Goal: Task Accomplishment & Management: Complete application form

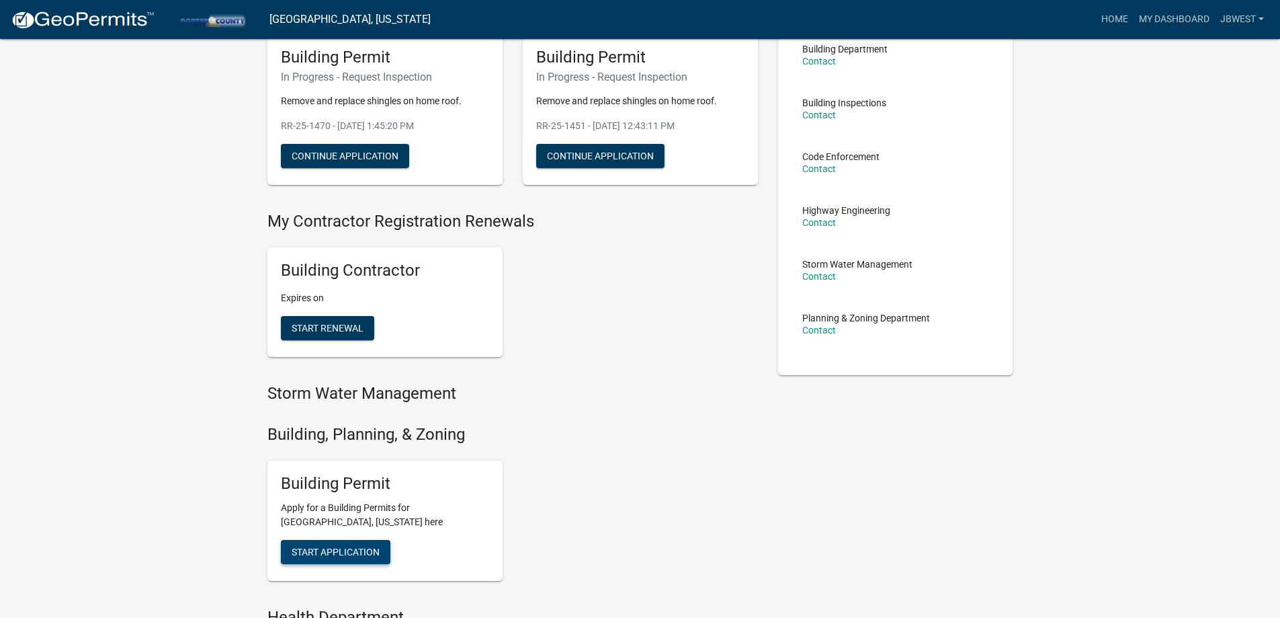
scroll to position [202, 0]
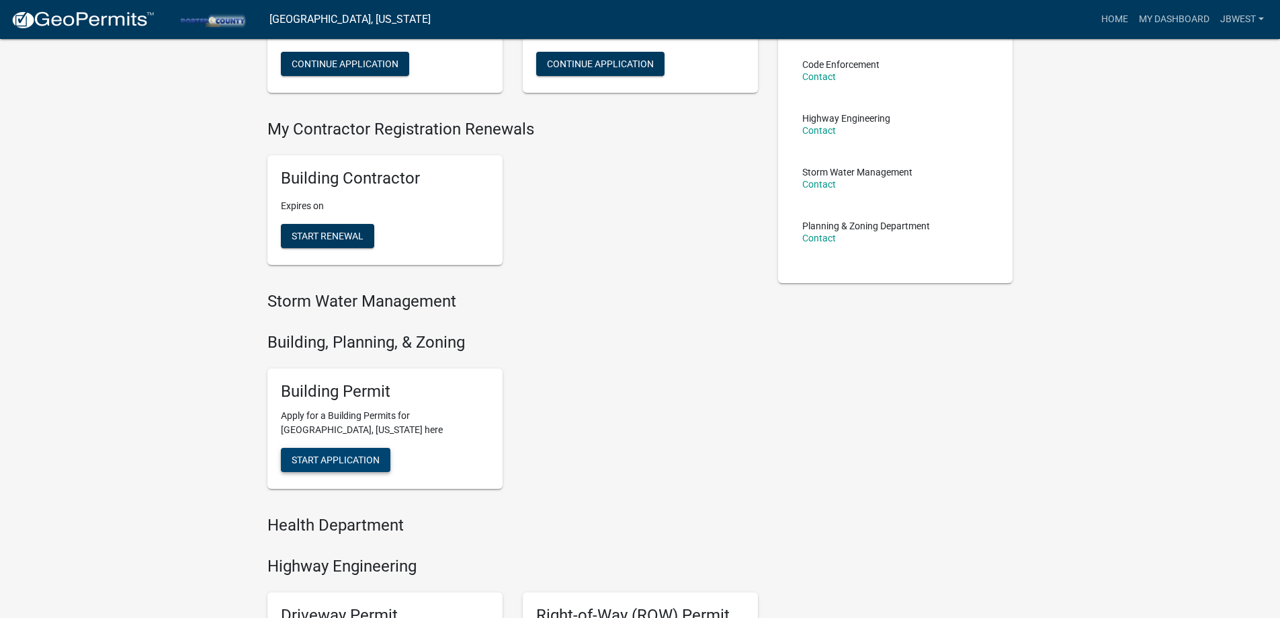
click at [366, 450] on button "Start Application" at bounding box center [336, 460] width 110 height 24
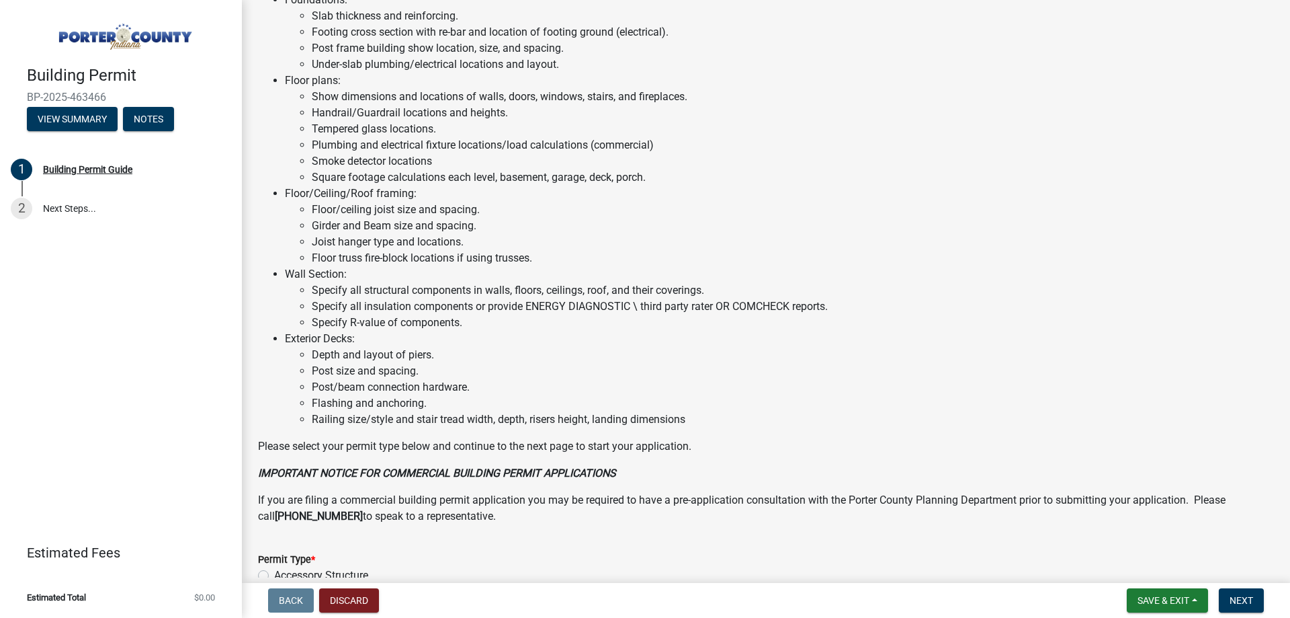
scroll to position [806, 0]
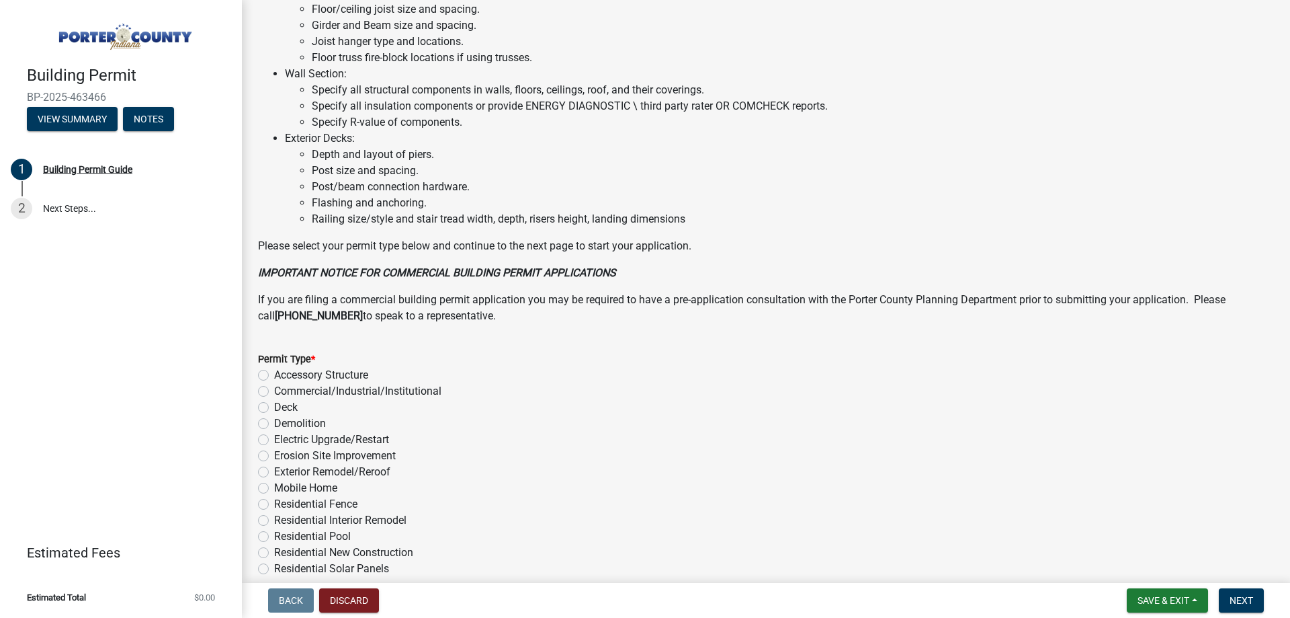
click at [374, 473] on label "Exterior Remodel/Reroof" at bounding box center [332, 472] width 116 height 16
click at [283, 472] on input "Exterior Remodel/Reroof" at bounding box center [278, 468] width 9 height 9
radio input "true"
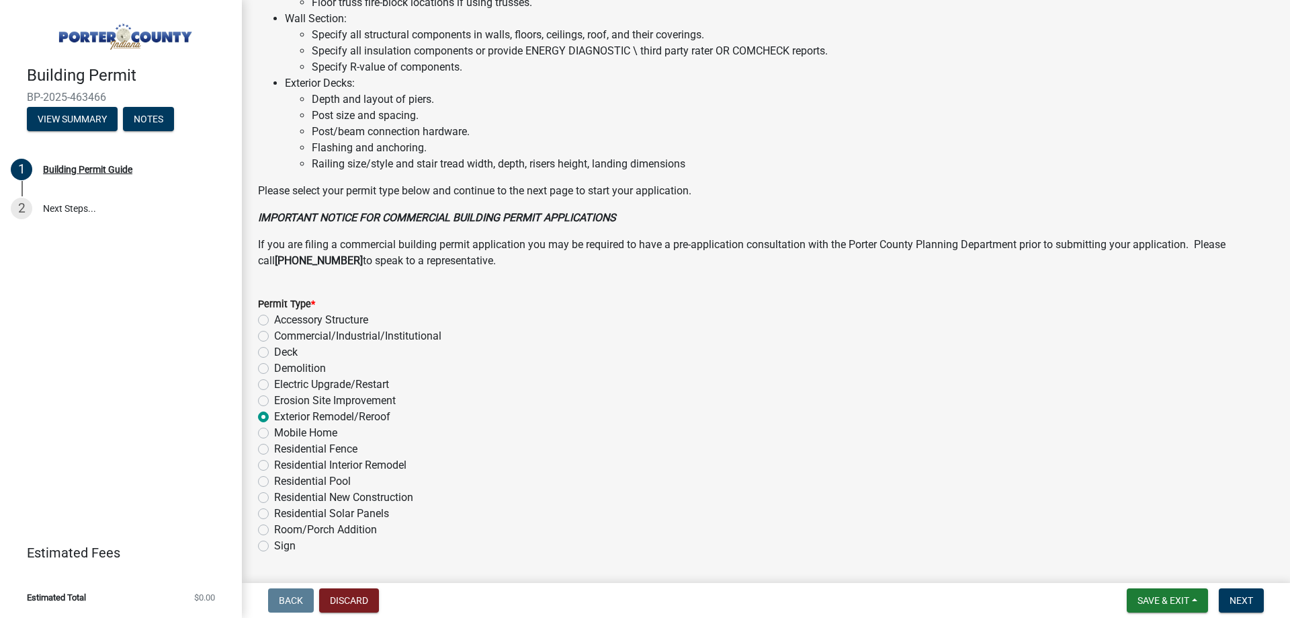
scroll to position [903, 0]
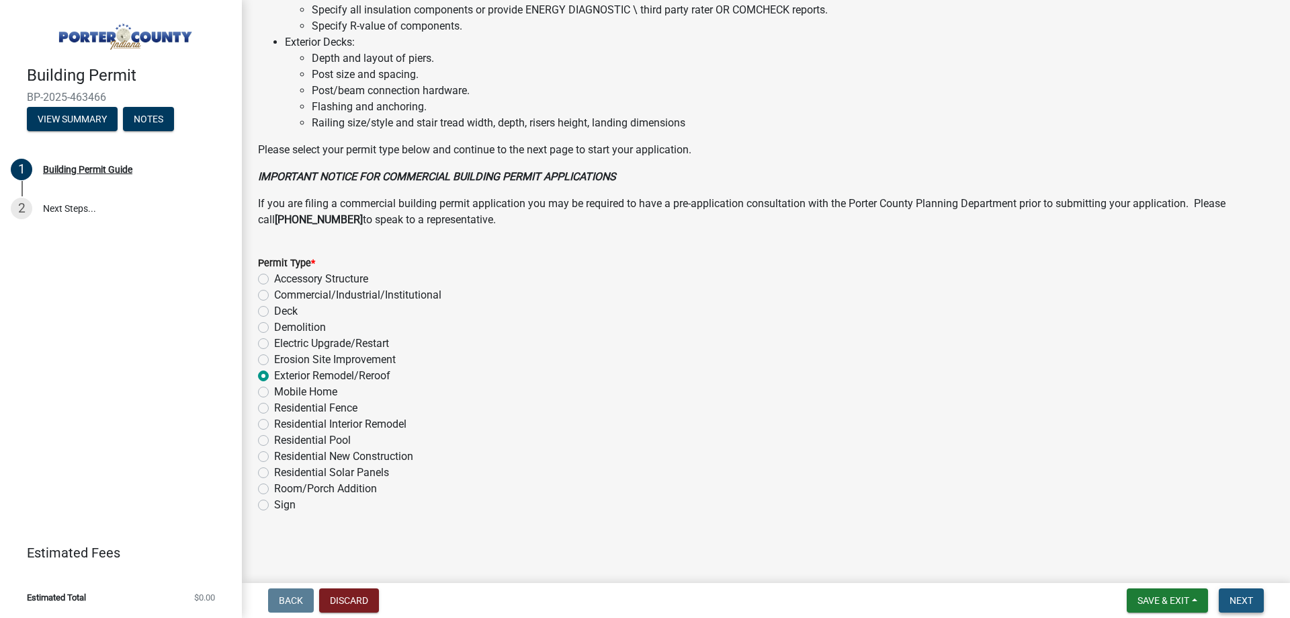
click at [1241, 600] on span "Next" at bounding box center [1242, 600] width 24 height 11
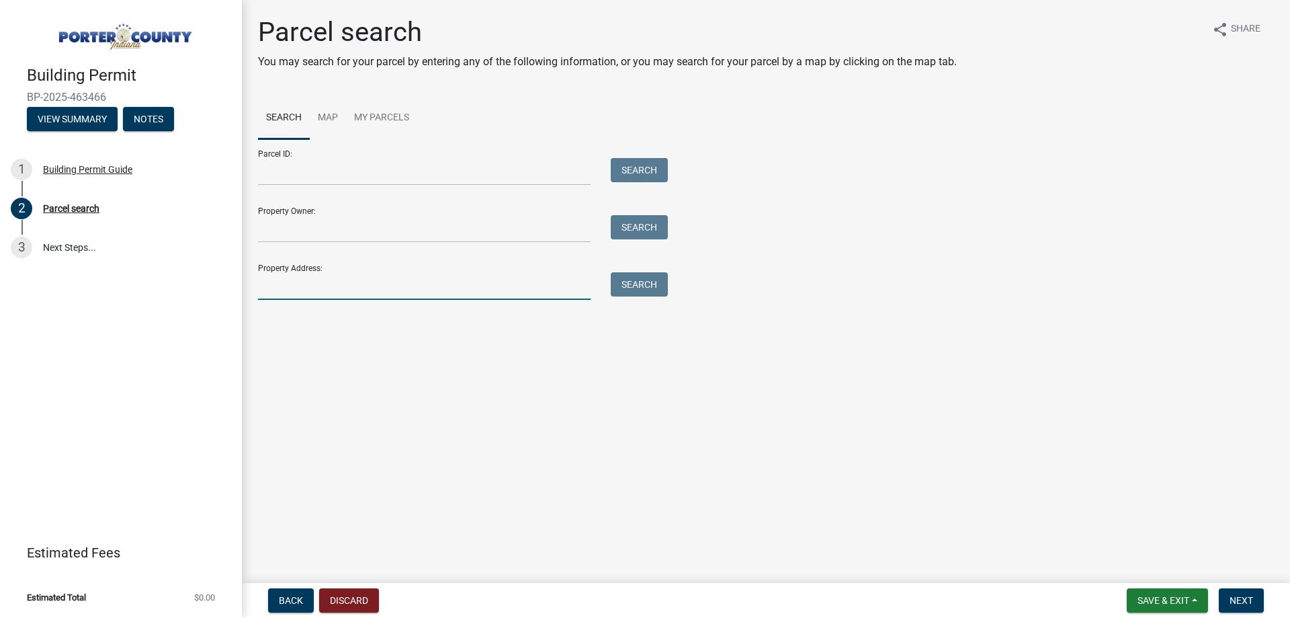
click at [347, 281] on input "Property Address:" at bounding box center [424, 286] width 333 height 28
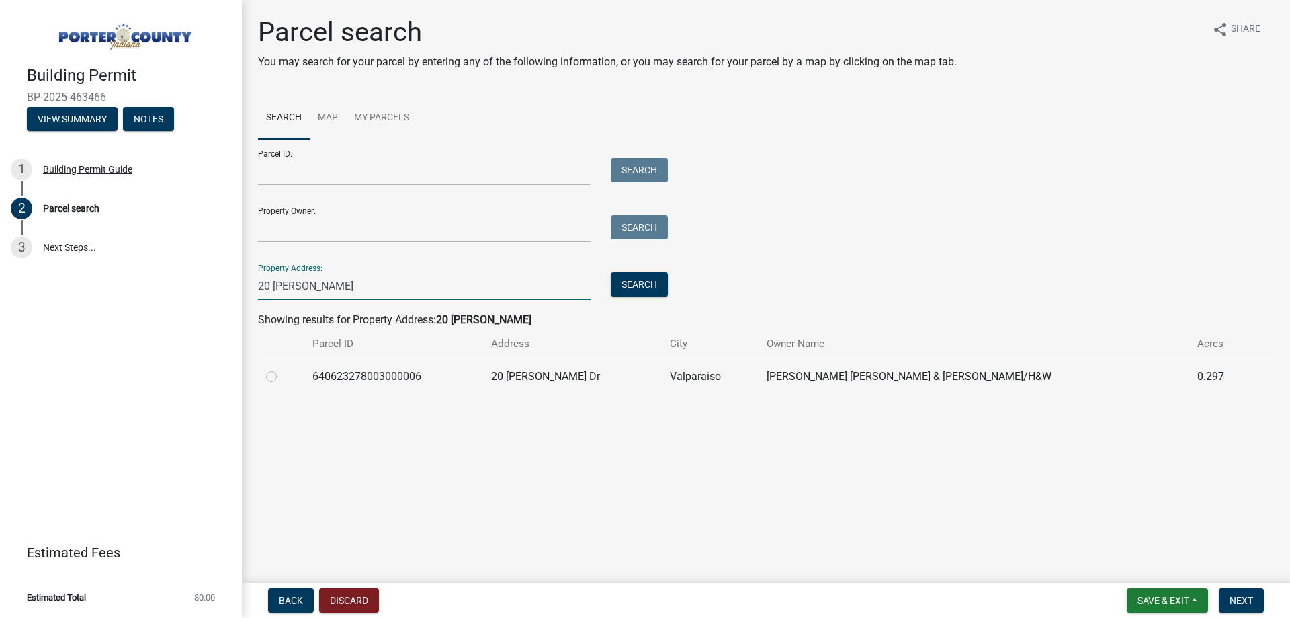
type input "20 [PERSON_NAME]"
click at [282, 368] on label at bounding box center [282, 368] width 0 height 0
click at [282, 376] on input "radio" at bounding box center [286, 372] width 9 height 9
radio input "true"
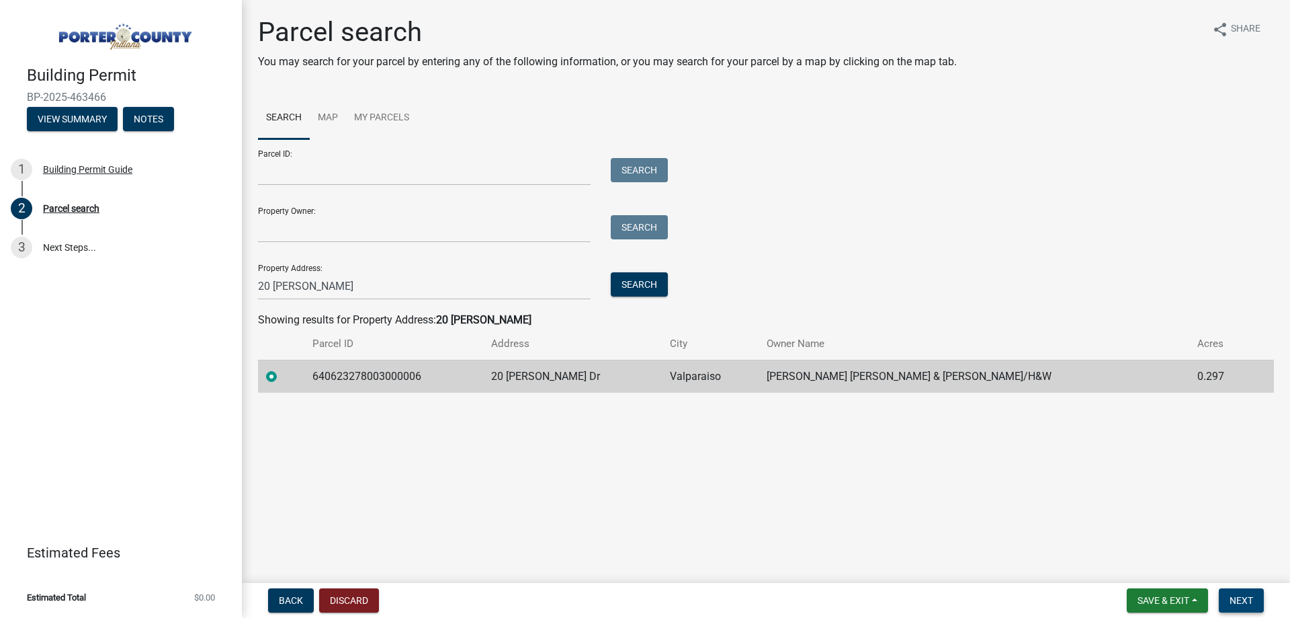
click at [1241, 607] on button "Next" at bounding box center [1241, 600] width 45 height 24
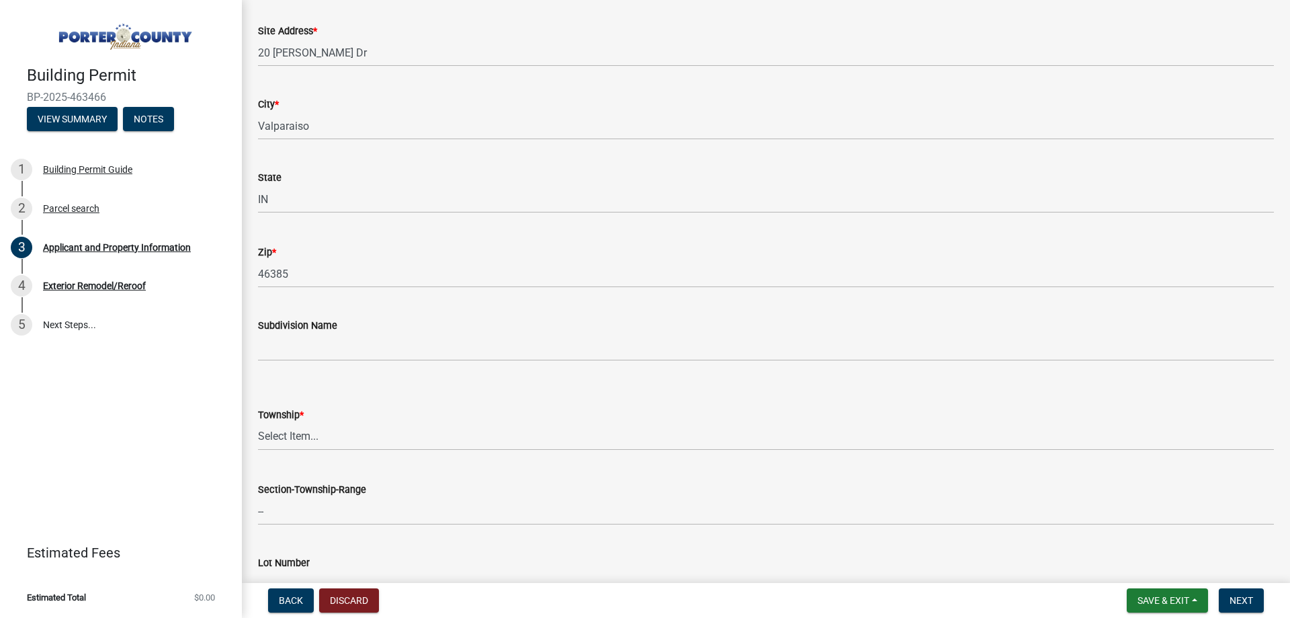
scroll to position [403, 0]
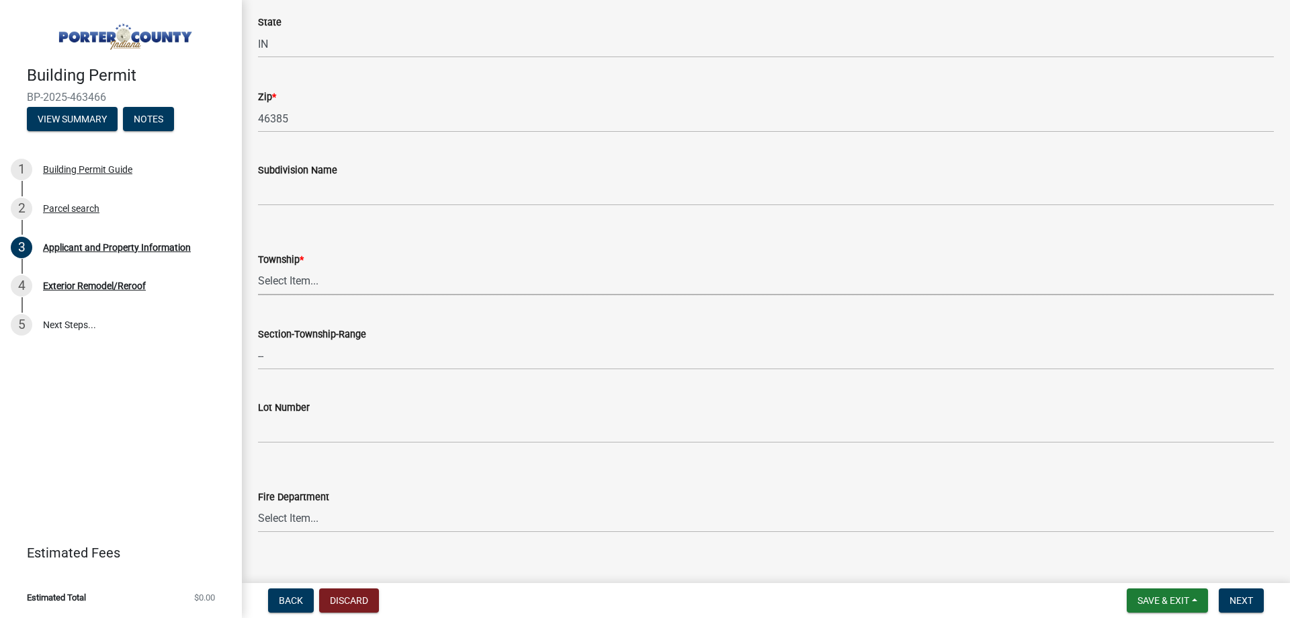
click at [374, 280] on select "Select Item... [PERSON_NAME][GEOGRAPHIC_DATA] [PERSON_NAME][GEOGRAPHIC_DATA] [G…" at bounding box center [766, 281] width 1016 height 28
click at [258, 267] on select "Select Item... [PERSON_NAME][GEOGRAPHIC_DATA] [PERSON_NAME][GEOGRAPHIC_DATA] [G…" at bounding box center [766, 281] width 1016 height 28
select select "403f4b3c-c23a-4b9f-b6b7-b4f73366513c"
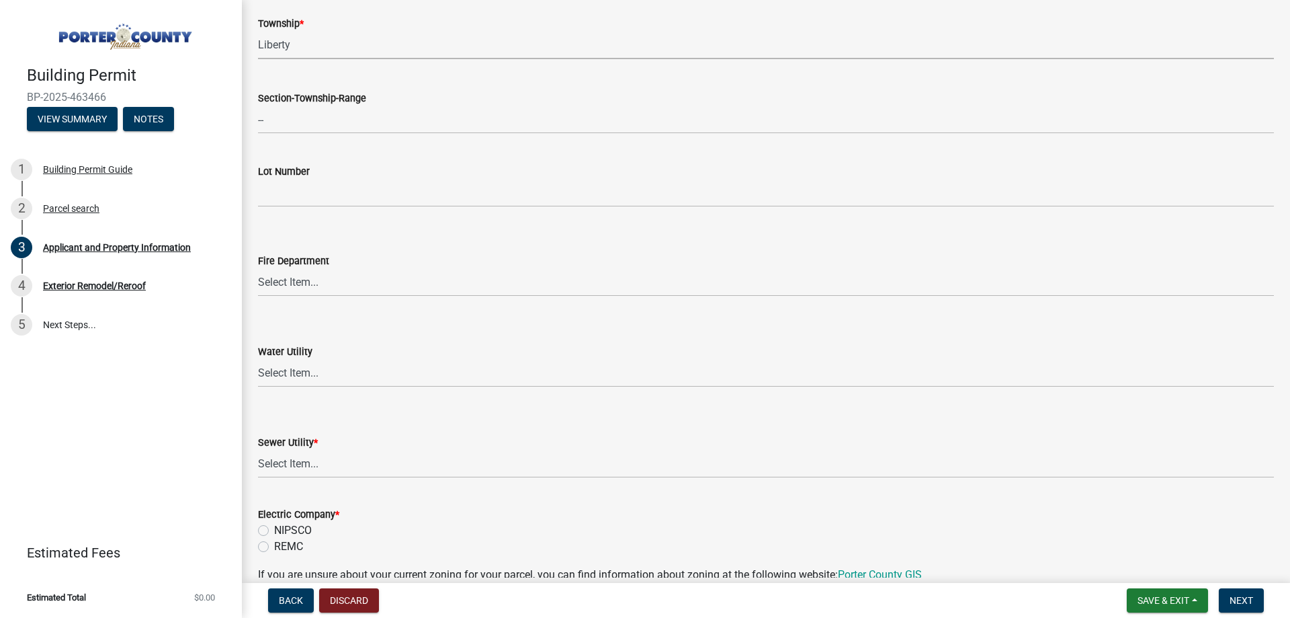
scroll to position [672, 0]
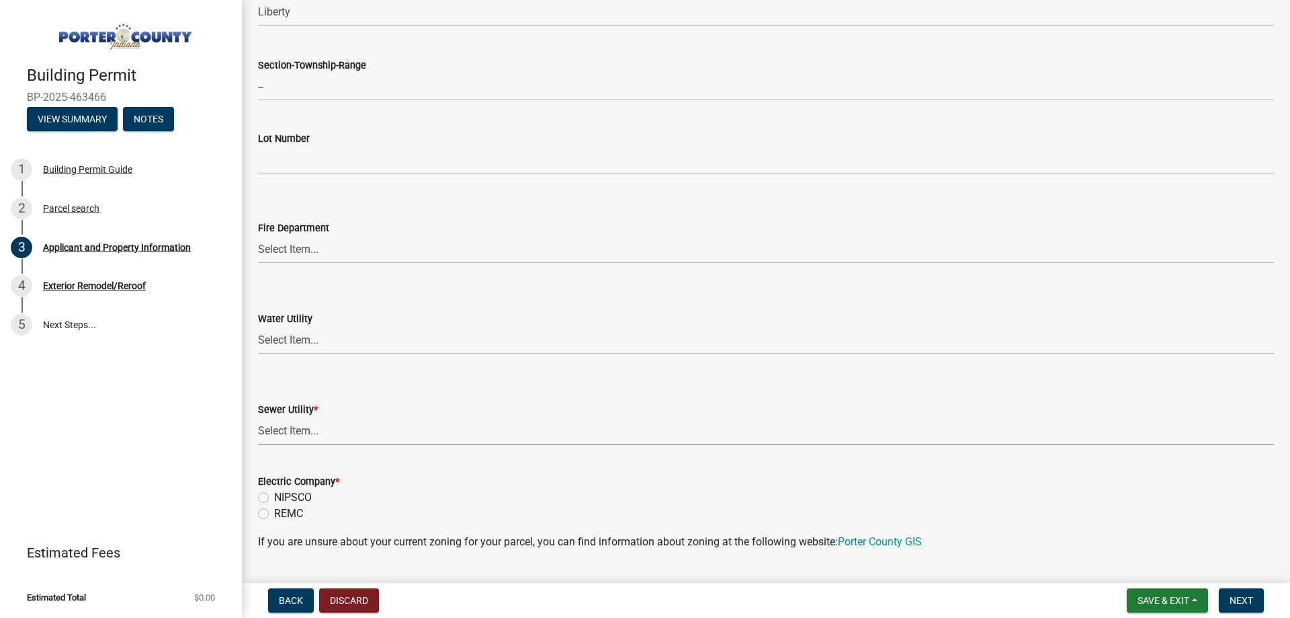
click at [332, 435] on select "Select Item... Aqua [US_STATE] Inc Damon Run Falling Waters Lake Eliza - LEACD …" at bounding box center [766, 431] width 1016 height 28
click at [258, 417] on select "Select Item... Aqua [US_STATE] Inc Damon Run Falling Waters Lake Eliza - LEACD …" at bounding box center [766, 431] width 1016 height 28
select select "ea6751d4-6bf7-4a16-89ee-f7801ab82aa1"
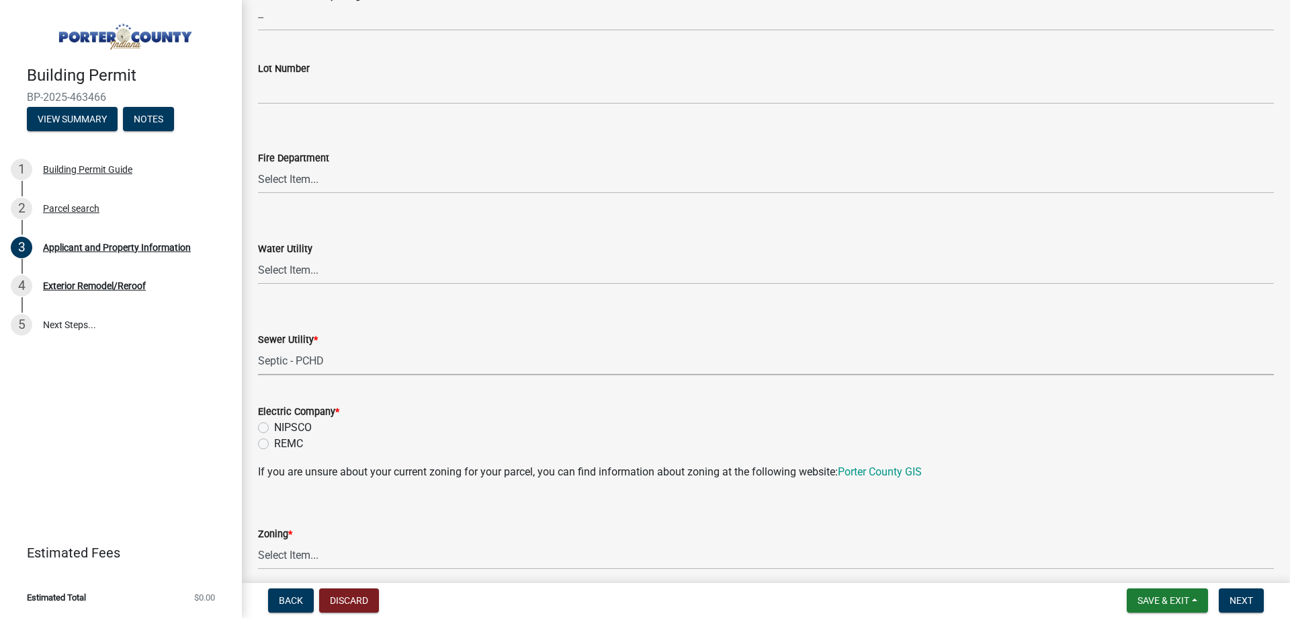
scroll to position [806, 0]
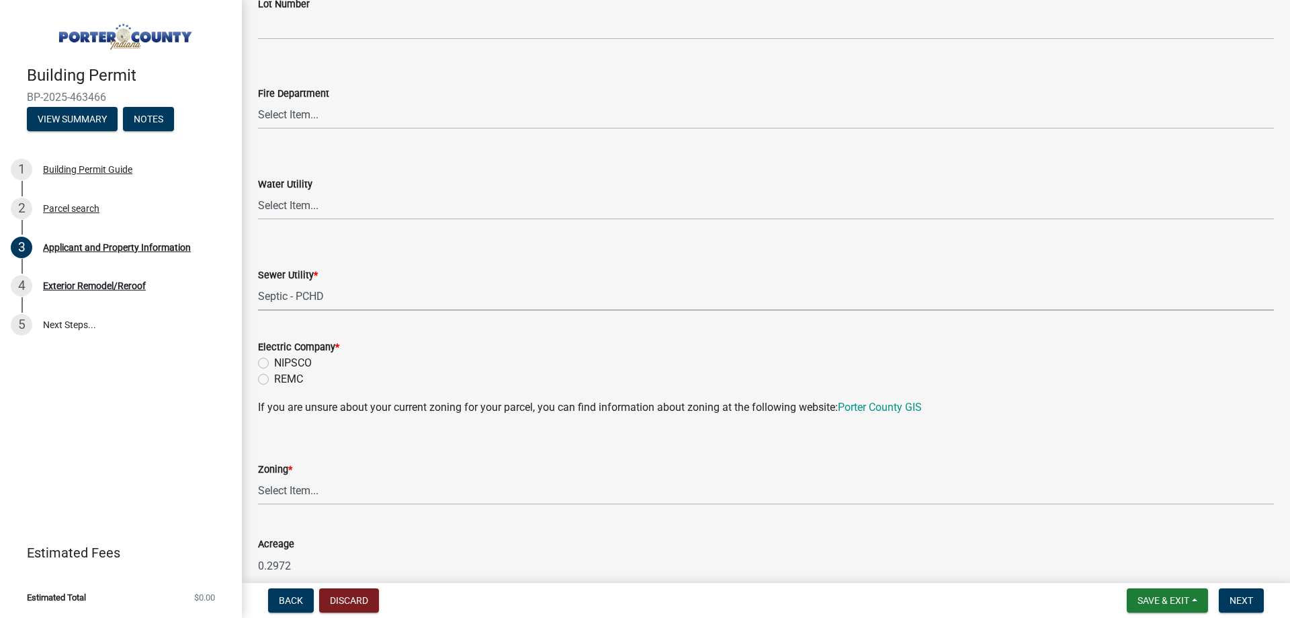
click at [310, 364] on label "NIPSCO" at bounding box center [293, 363] width 38 height 16
click at [283, 364] on input "NIPSCO" at bounding box center [278, 359] width 9 height 9
radio input "true"
click at [357, 501] on select "Select Item... A1 A2 CH CM CN I1 I2 I3 IN MP OT P1 P2 PUD R1 R2 R3 R4 RL RR" at bounding box center [766, 491] width 1016 height 28
click at [258, 477] on select "Select Item... A1 A2 CH CM CN I1 I2 I3 IN MP OT P1 P2 PUD R1 R2 R3 R4 RL RR" at bounding box center [766, 491] width 1016 height 28
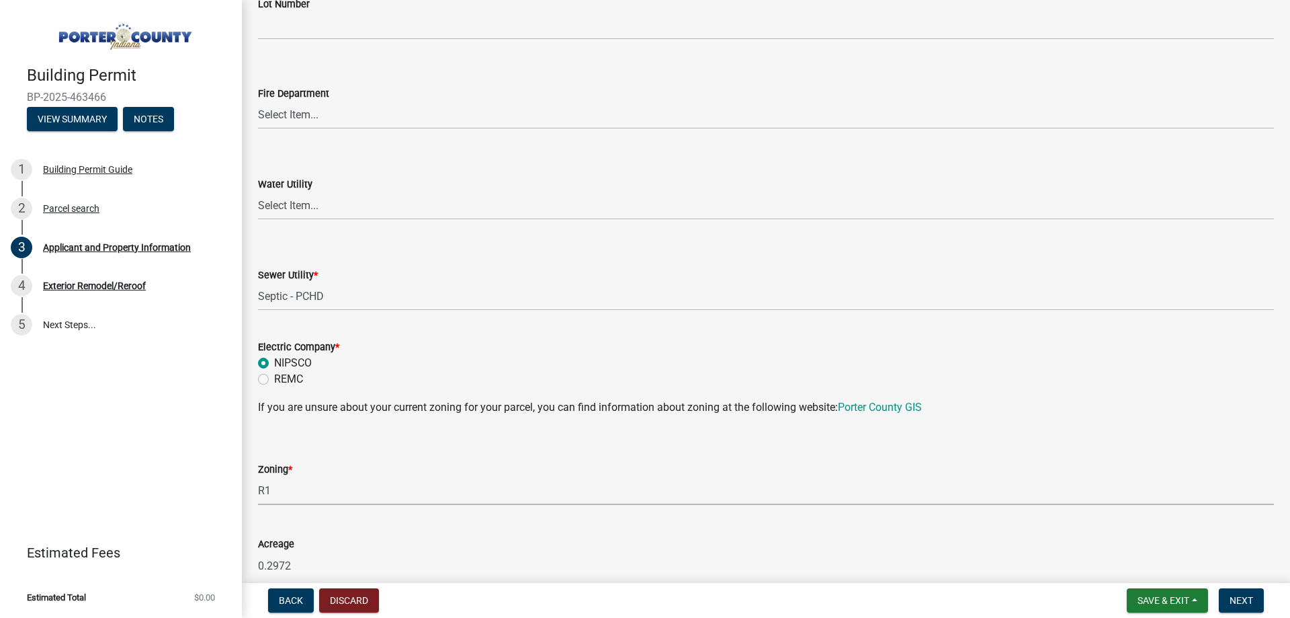
select select "e2d1b1d7-ccc9-456b-9e96-e16306515997"
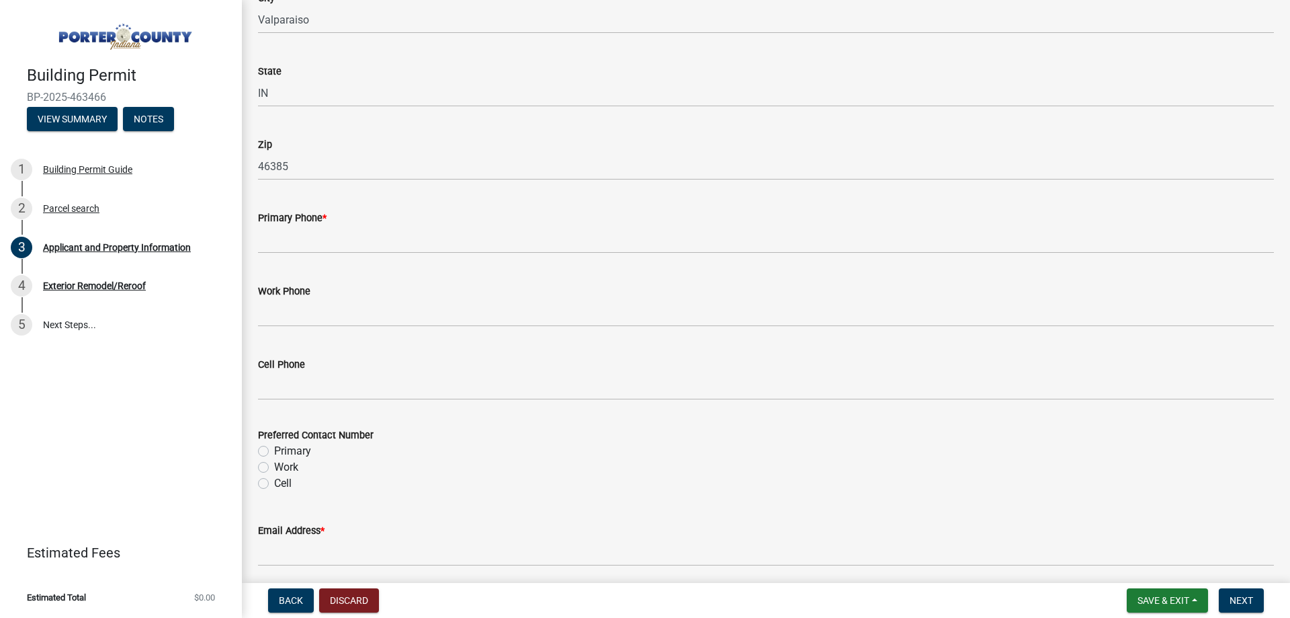
scroll to position [1613, 0]
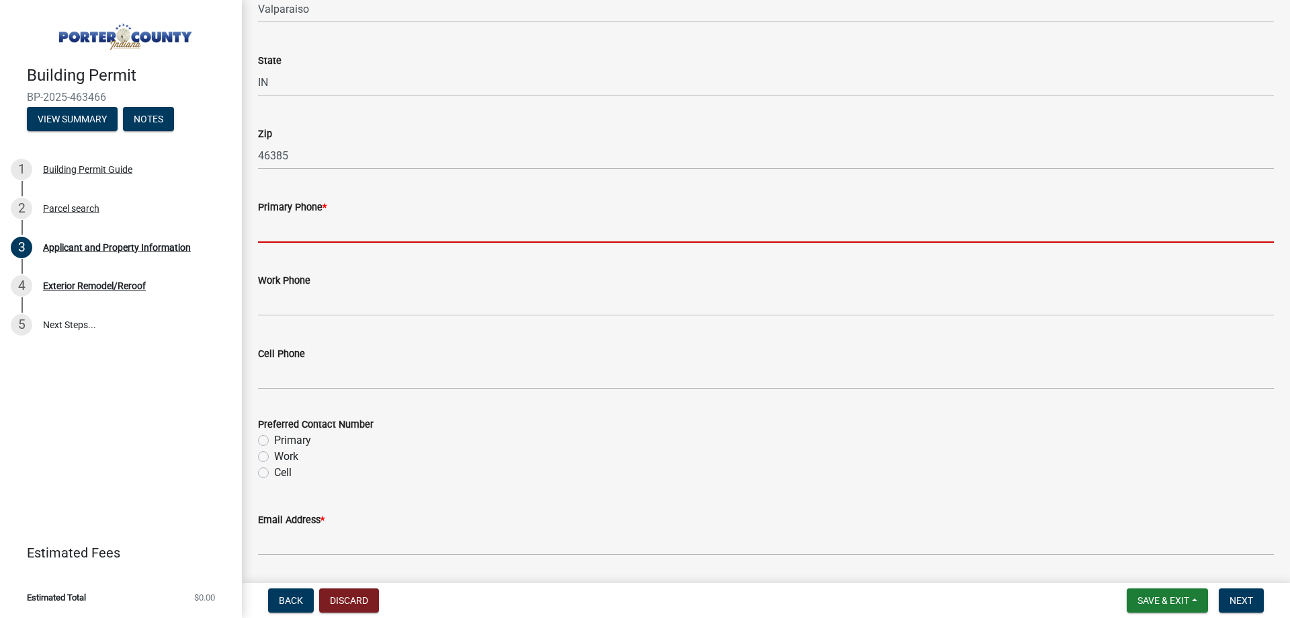
click at [353, 220] on input "Primary Phone *" at bounding box center [766, 229] width 1016 height 28
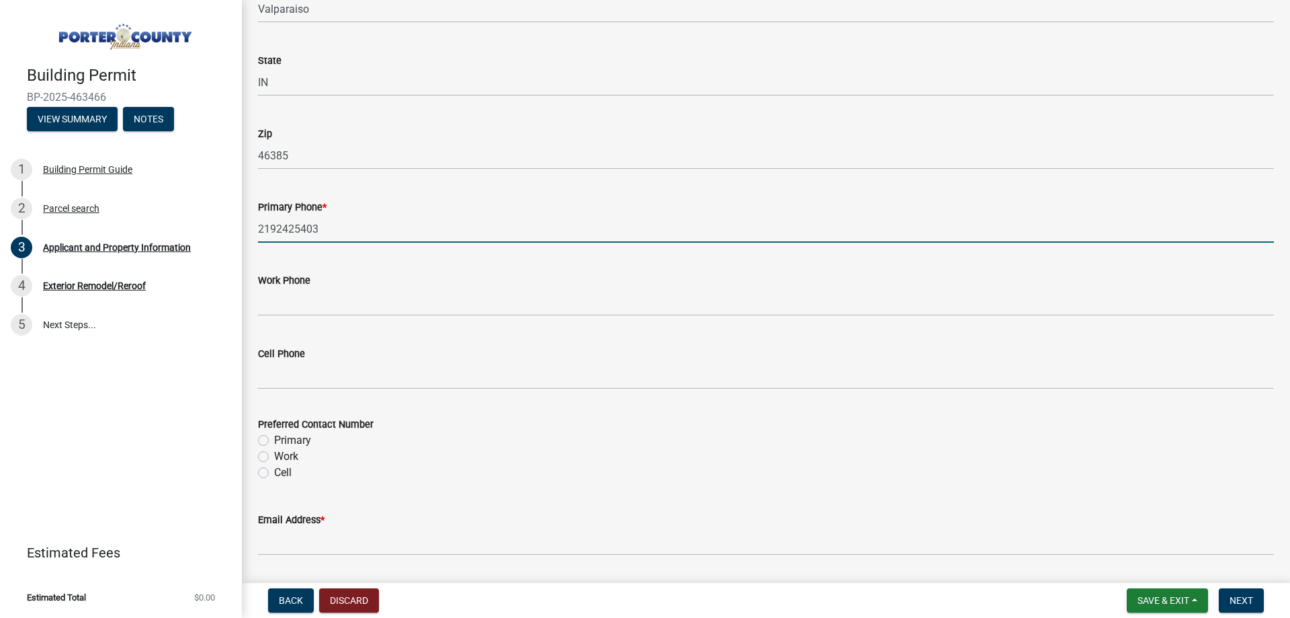
scroll to position [1882, 0]
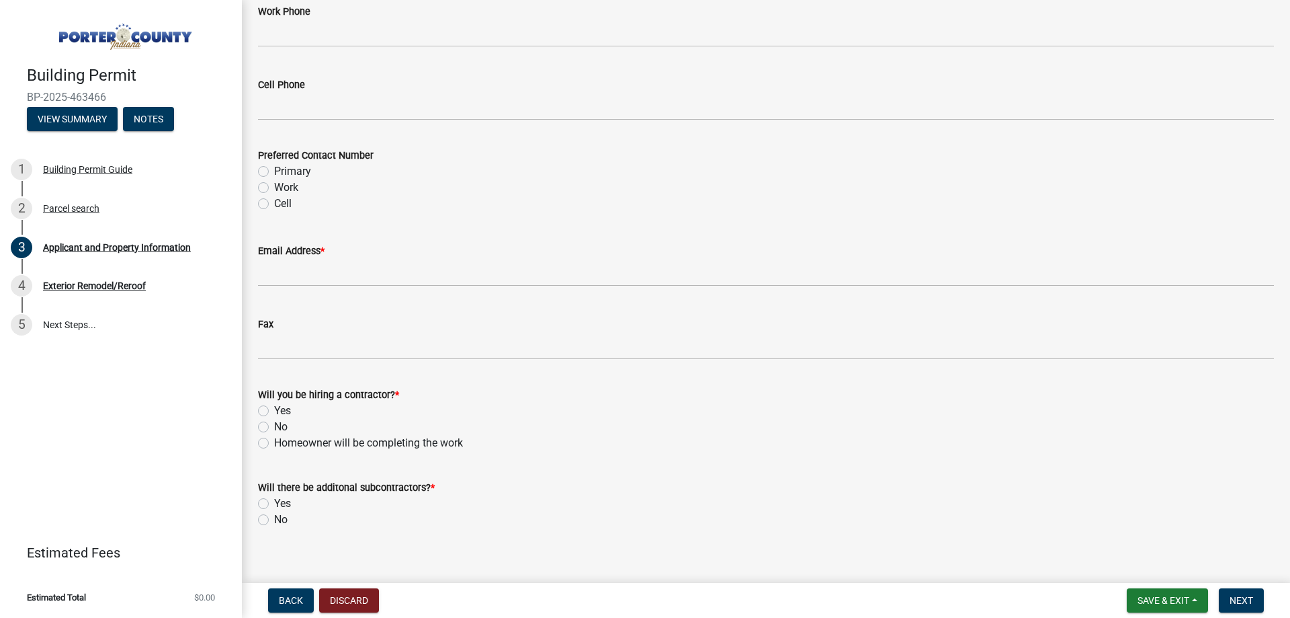
type input "2192425403"
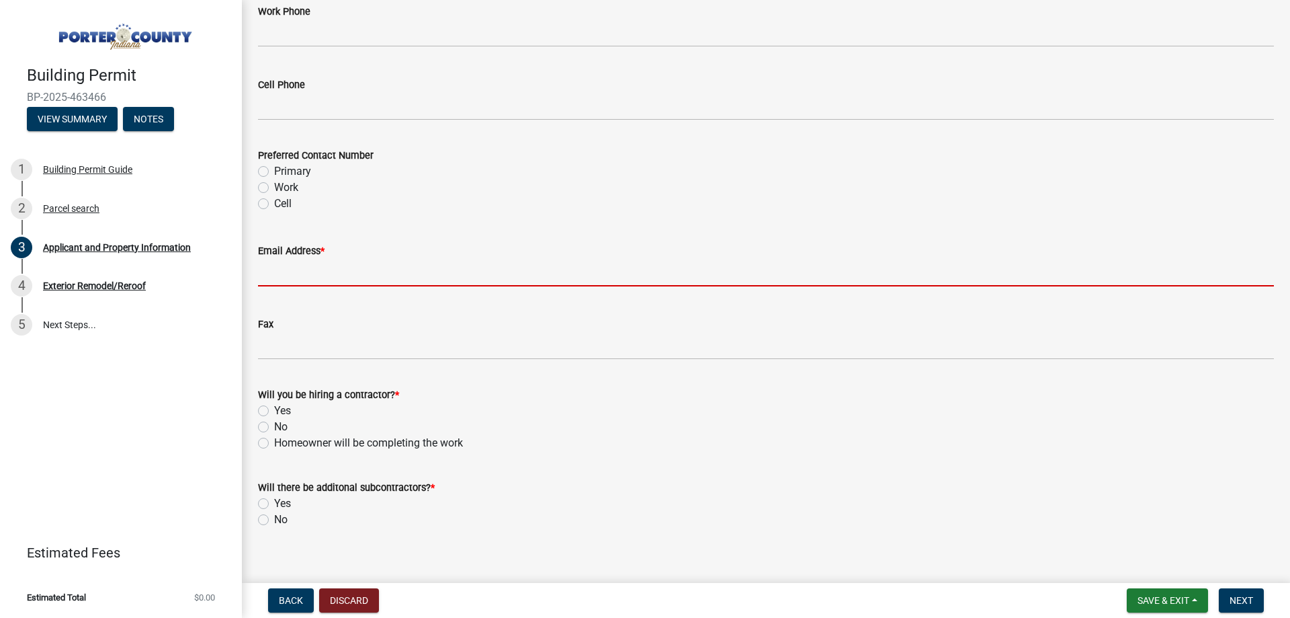
click at [353, 272] on input "Email Address *" at bounding box center [766, 273] width 1016 height 28
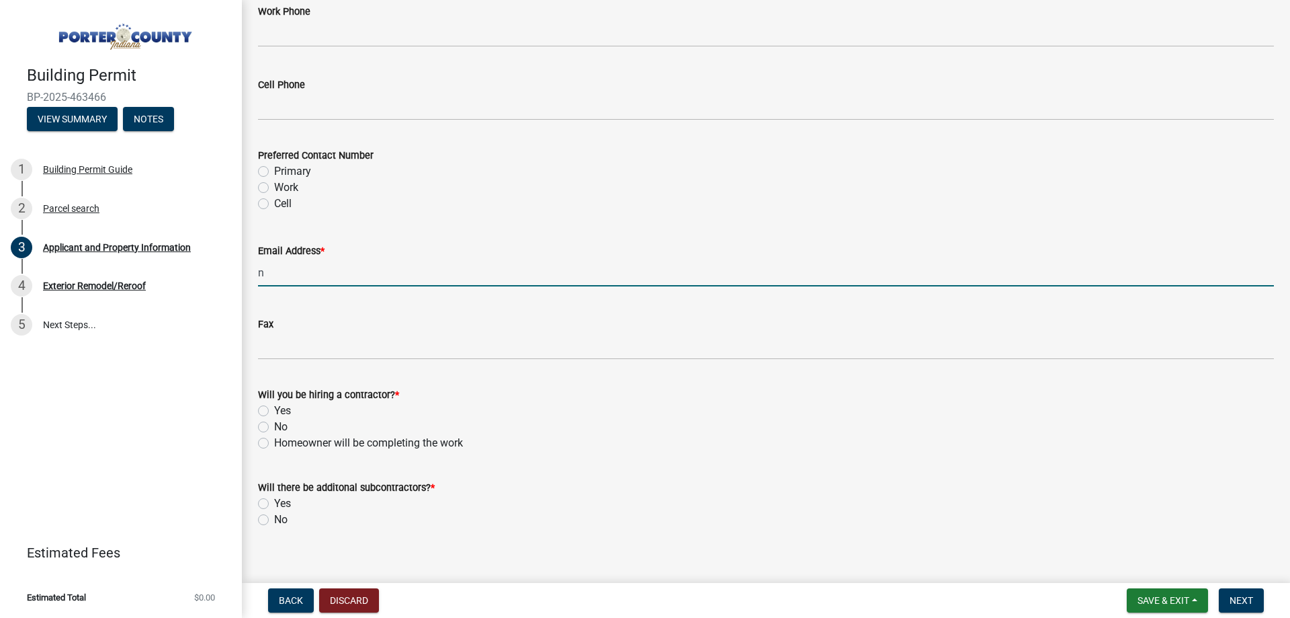
type input "[EMAIL_ADDRESS][DOMAIN_NAME]"
click at [275, 406] on label "Yes" at bounding box center [282, 411] width 17 height 16
click at [275, 406] on input "Yes" at bounding box center [278, 407] width 9 height 9
radio input "true"
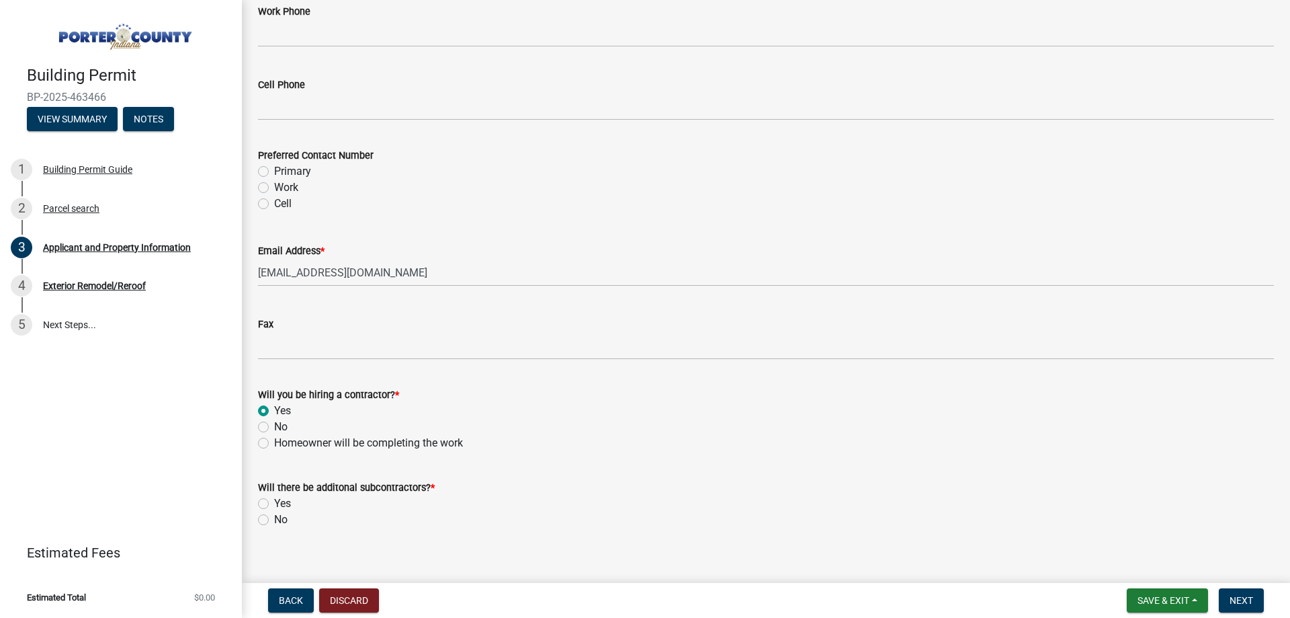
click at [277, 524] on label "No" at bounding box center [280, 519] width 13 height 16
click at [277, 520] on input "No" at bounding box center [278, 515] width 9 height 9
radio input "true"
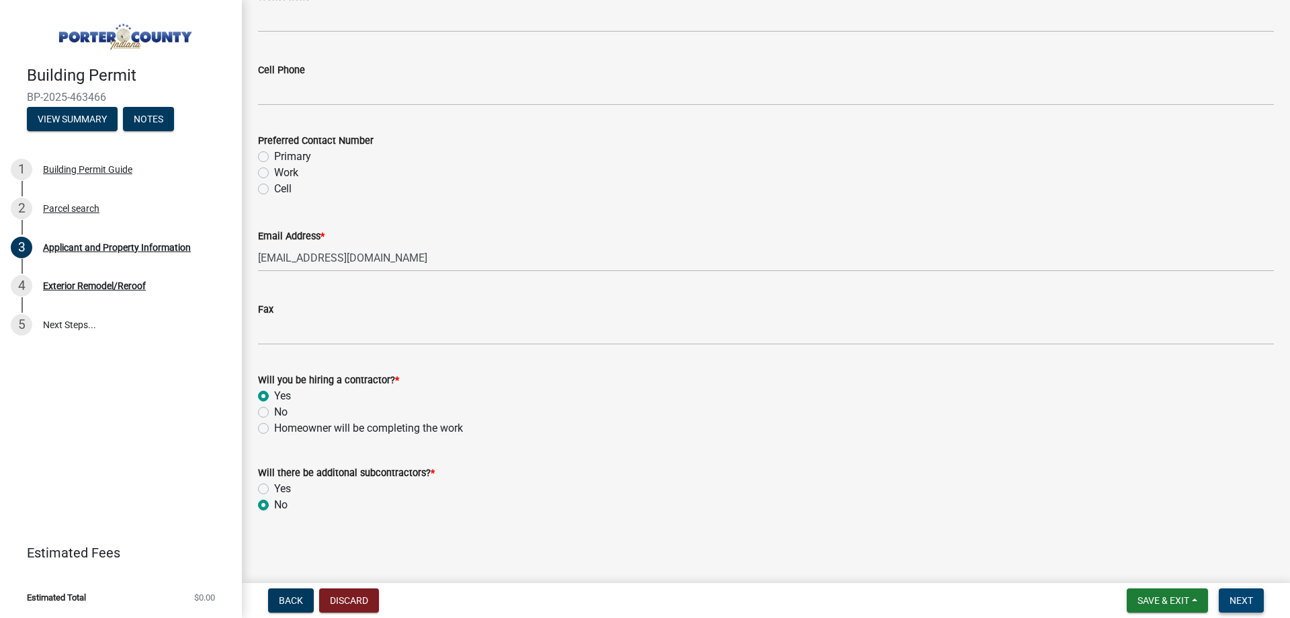
click at [1239, 600] on span "Next" at bounding box center [1242, 600] width 24 height 11
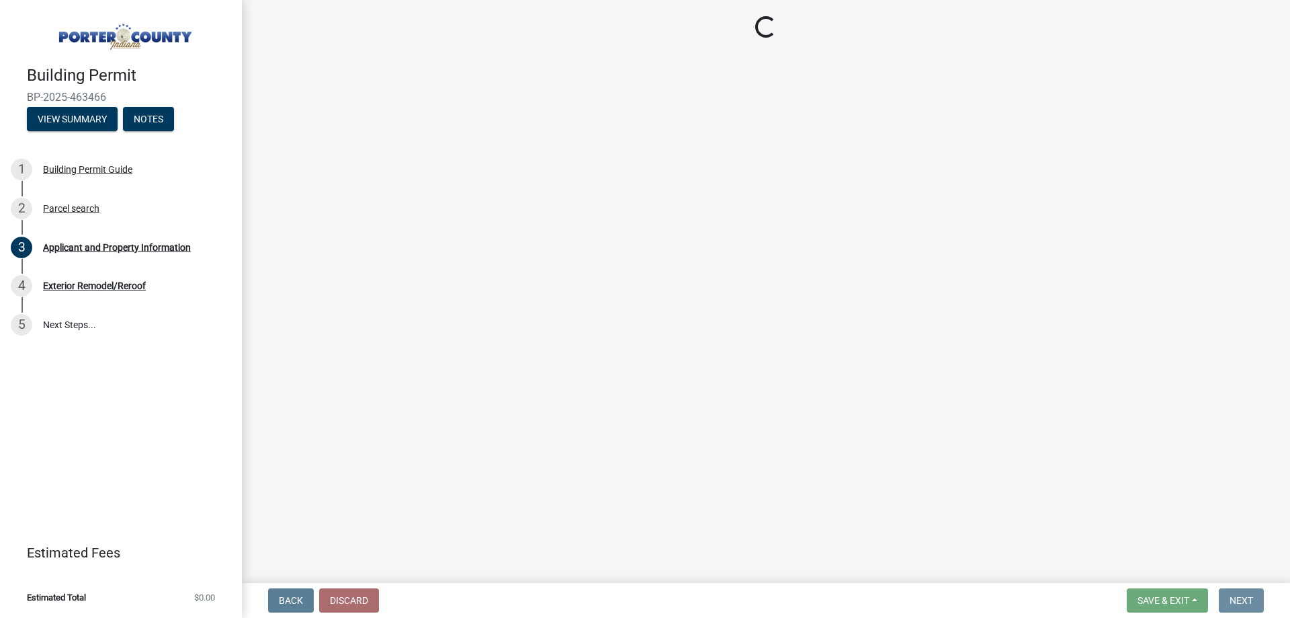
scroll to position [0, 0]
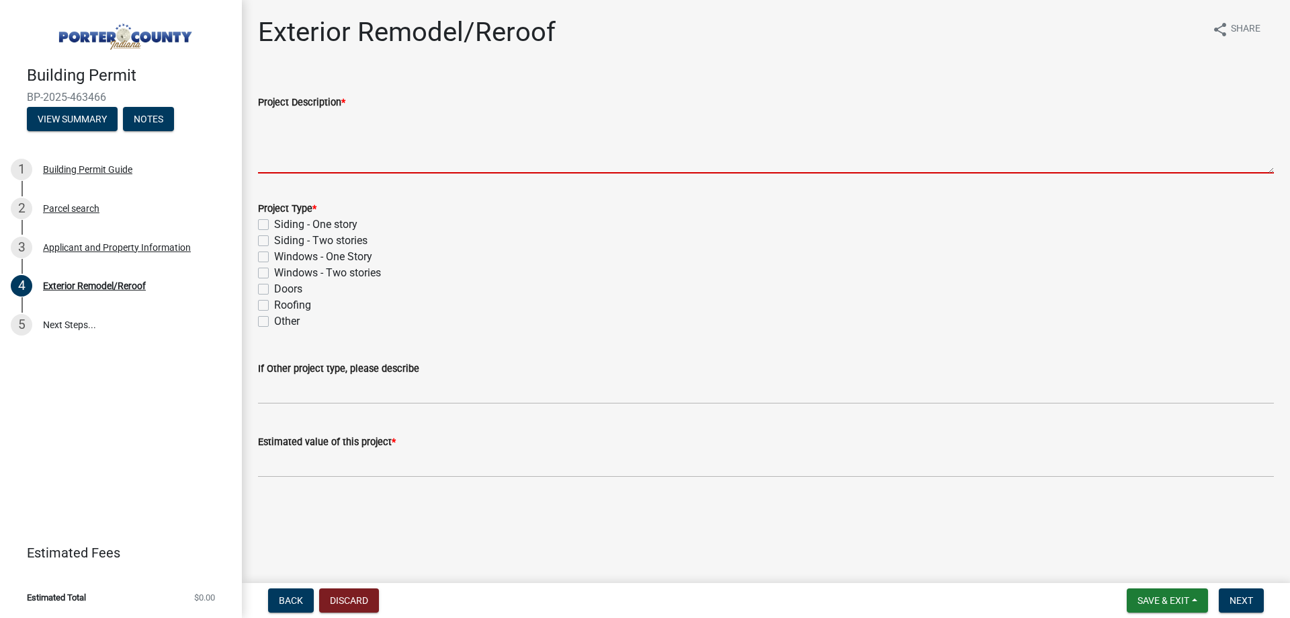
click at [419, 150] on textarea "Project Description *" at bounding box center [766, 141] width 1016 height 63
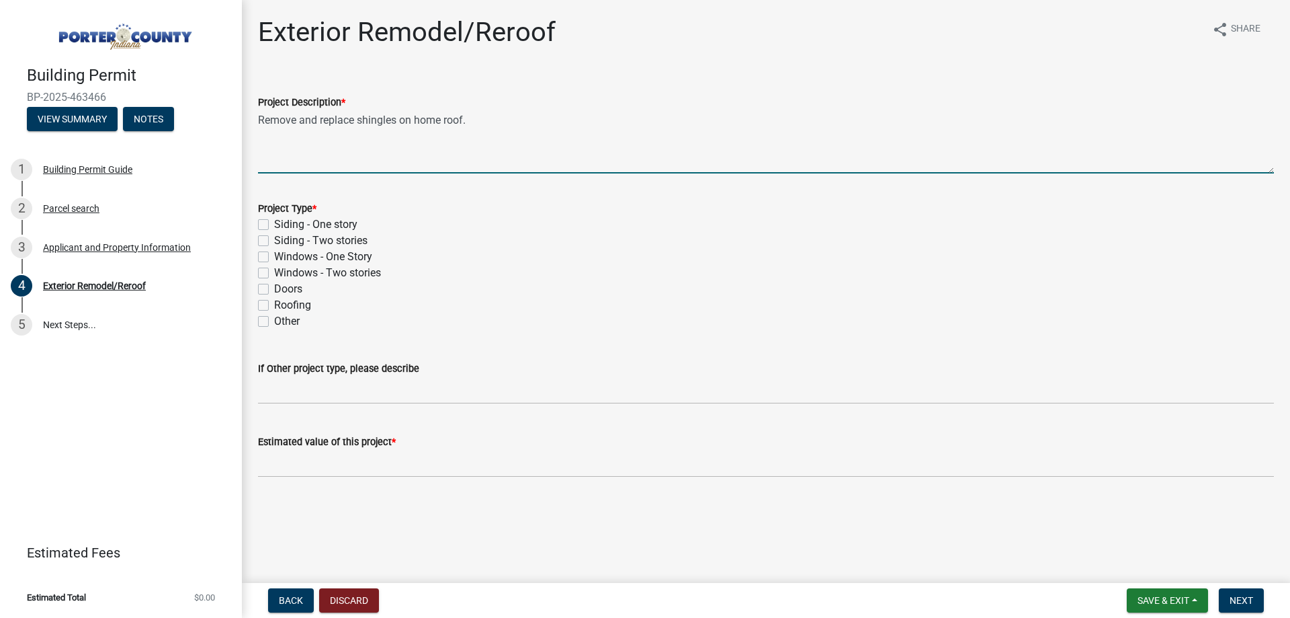
type textarea "Remove and replace shingles on home roof."
click at [295, 304] on label "Roofing" at bounding box center [292, 305] width 37 height 16
click at [283, 304] on input "Roofing" at bounding box center [278, 301] width 9 height 9
checkbox input "true"
checkbox input "false"
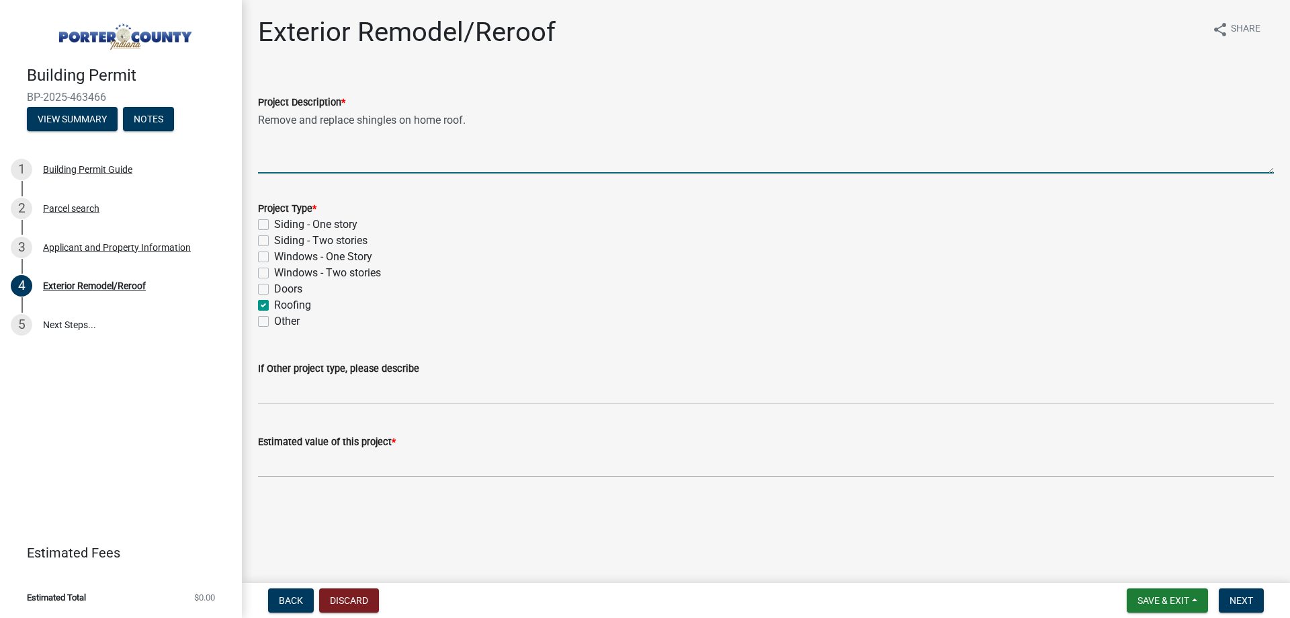
checkbox input "false"
checkbox input "true"
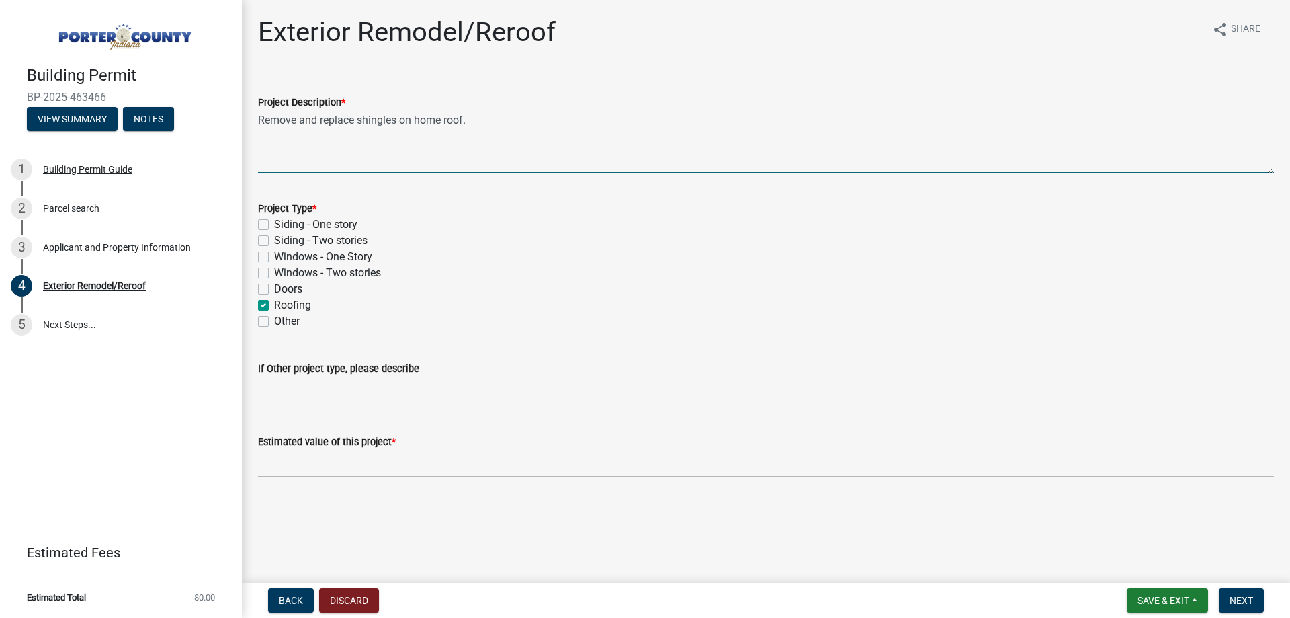
checkbox input "false"
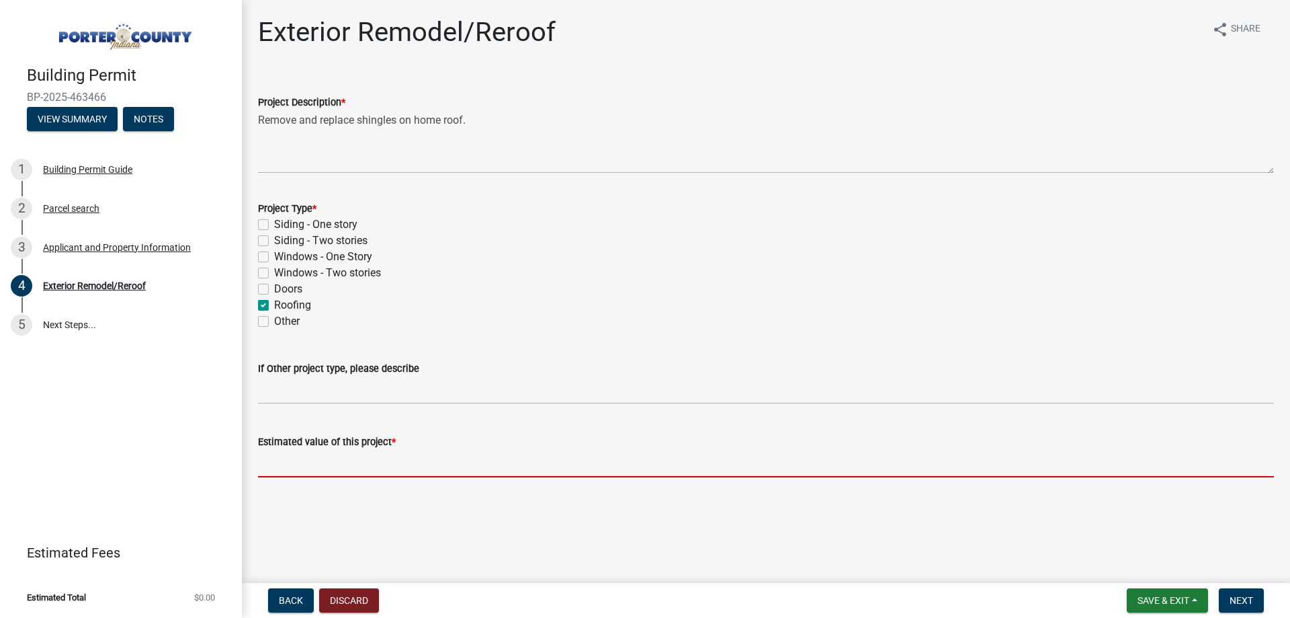
click at [345, 452] on input "text" at bounding box center [766, 464] width 1016 height 28
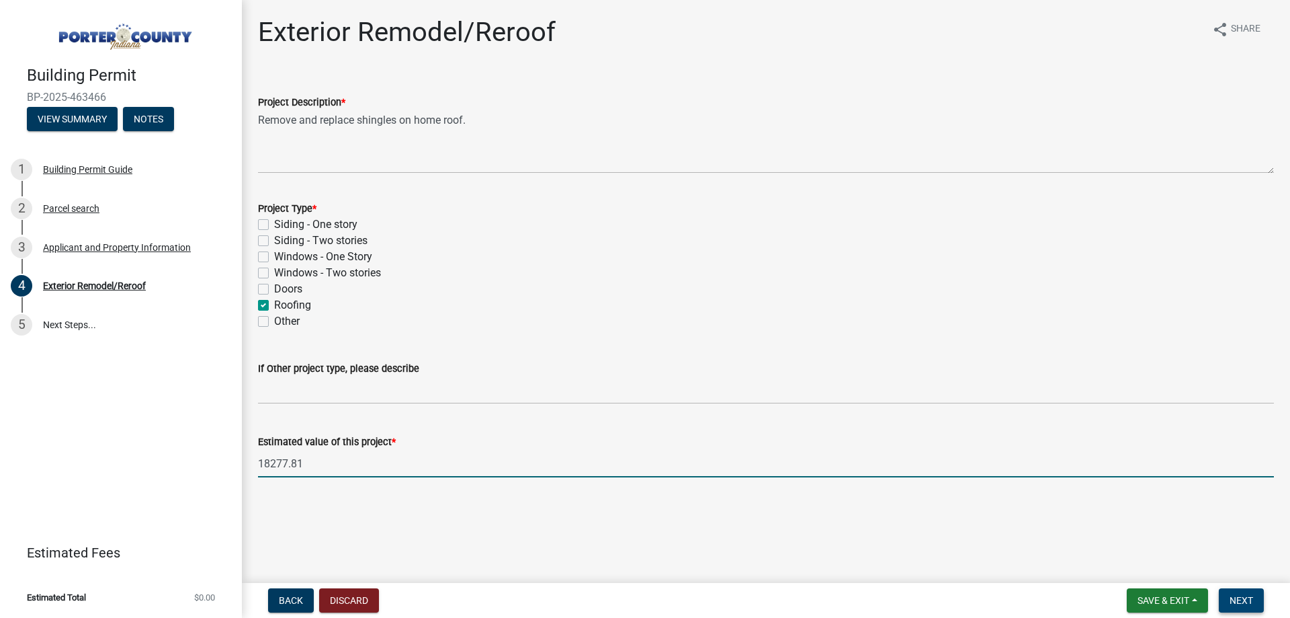
type input "18277.81"
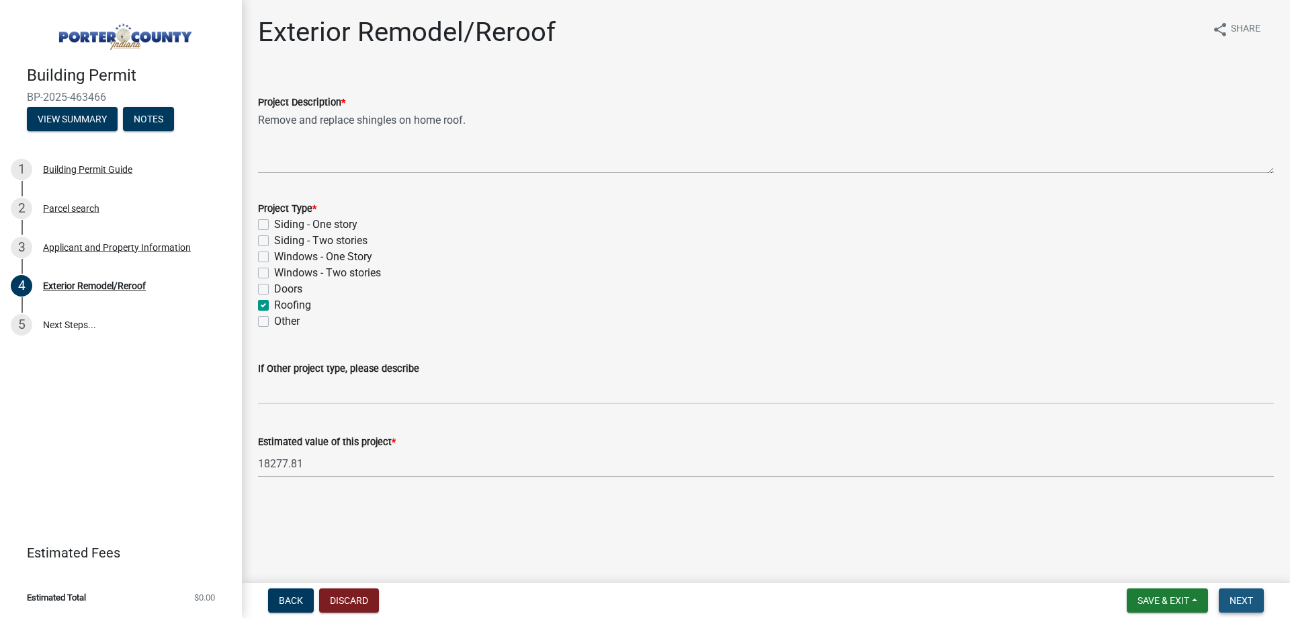
click at [1249, 600] on span "Next" at bounding box center [1242, 600] width 24 height 11
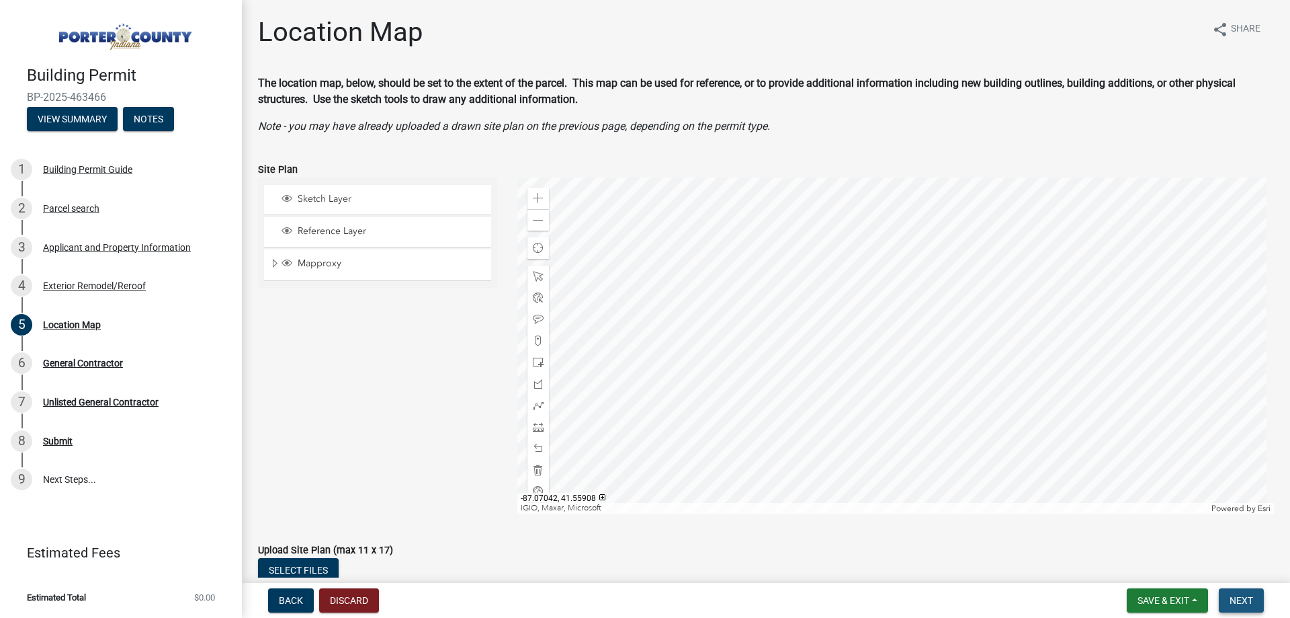
drag, startPoint x: 1245, startPoint y: 603, endPoint x: 1233, endPoint y: 603, distance: 12.1
click at [1243, 605] on span "Next" at bounding box center [1242, 600] width 24 height 11
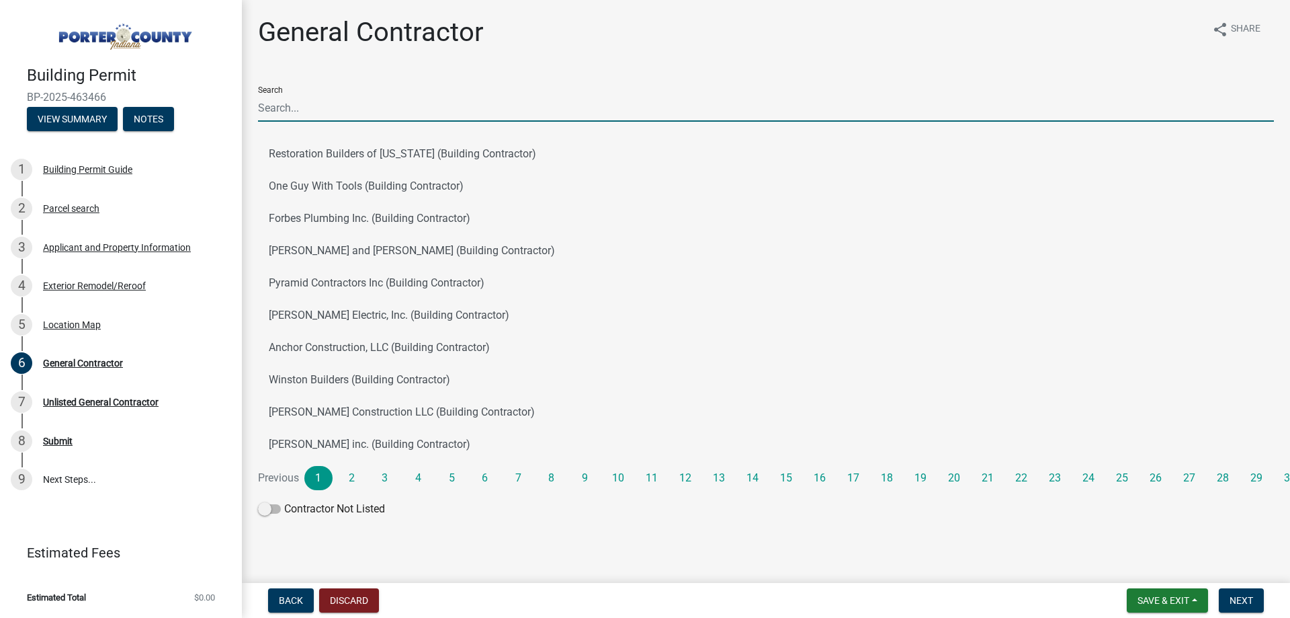
drag, startPoint x: 371, startPoint y: 101, endPoint x: 365, endPoint y: 108, distance: 9.6
click at [370, 102] on input "Search" at bounding box center [766, 108] width 1016 height 28
type input "J & B West"
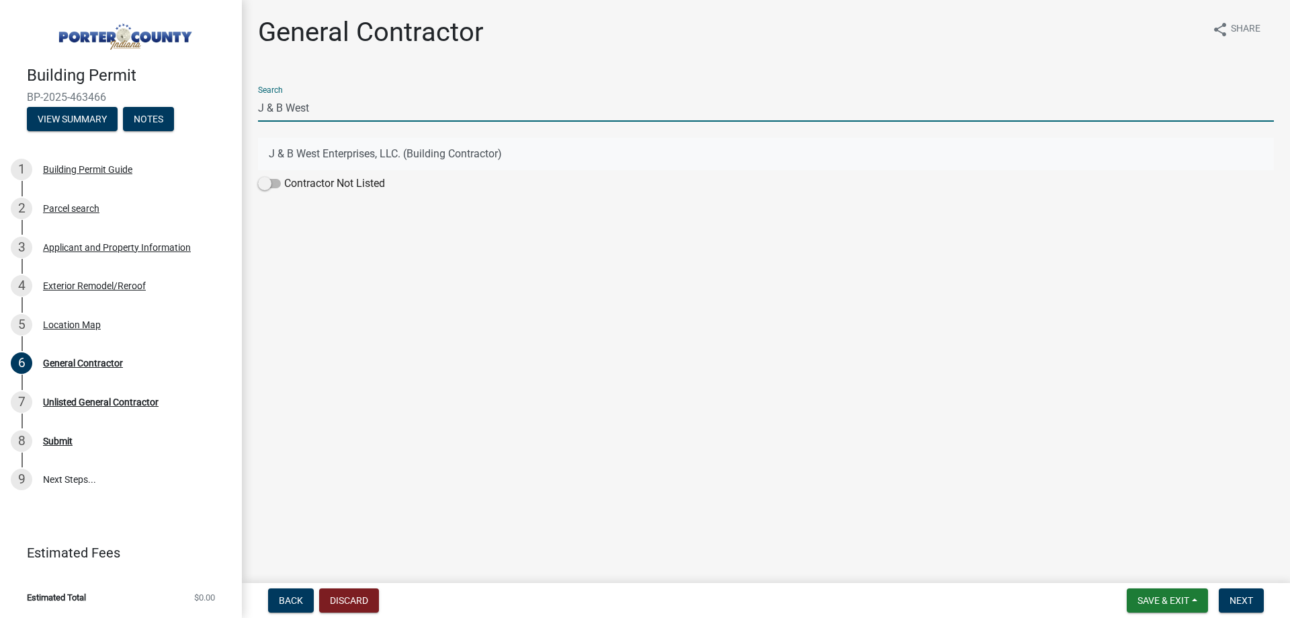
click at [355, 160] on button "J & B West Enterprises, LLC. (Building Contractor)" at bounding box center [766, 154] width 1016 height 32
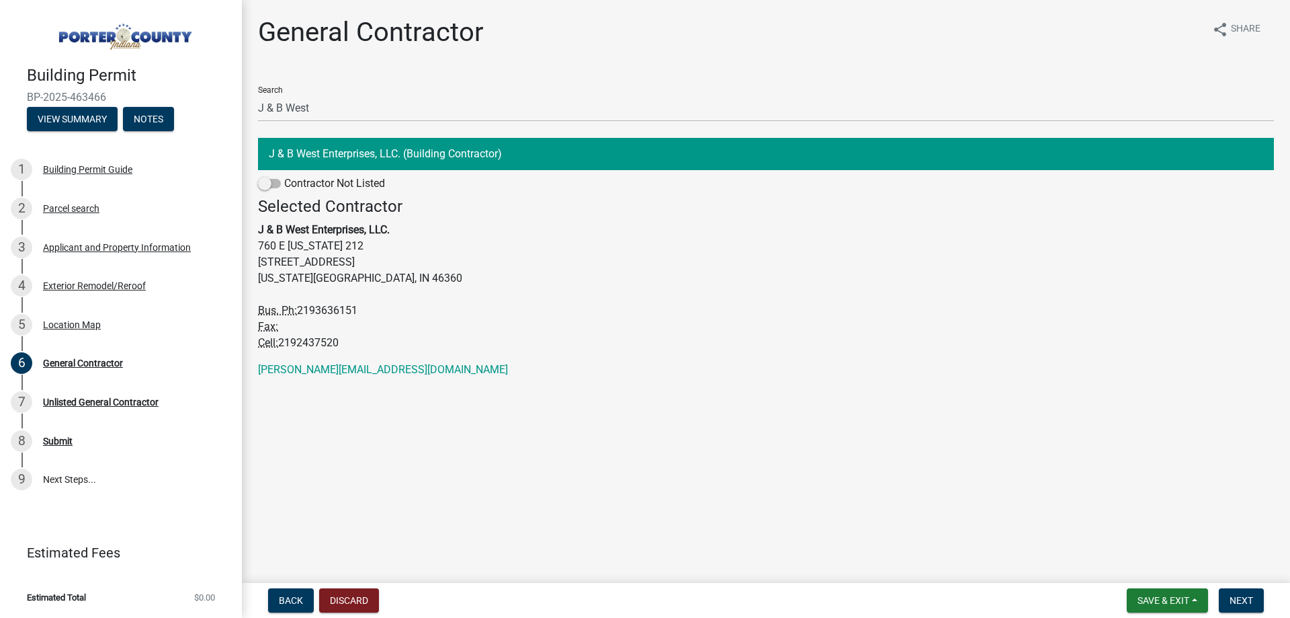
click at [1216, 596] on form "Save & Exit Save Save & Exit Next" at bounding box center [1196, 600] width 148 height 24
click at [1232, 599] on span "Next" at bounding box center [1242, 600] width 24 height 11
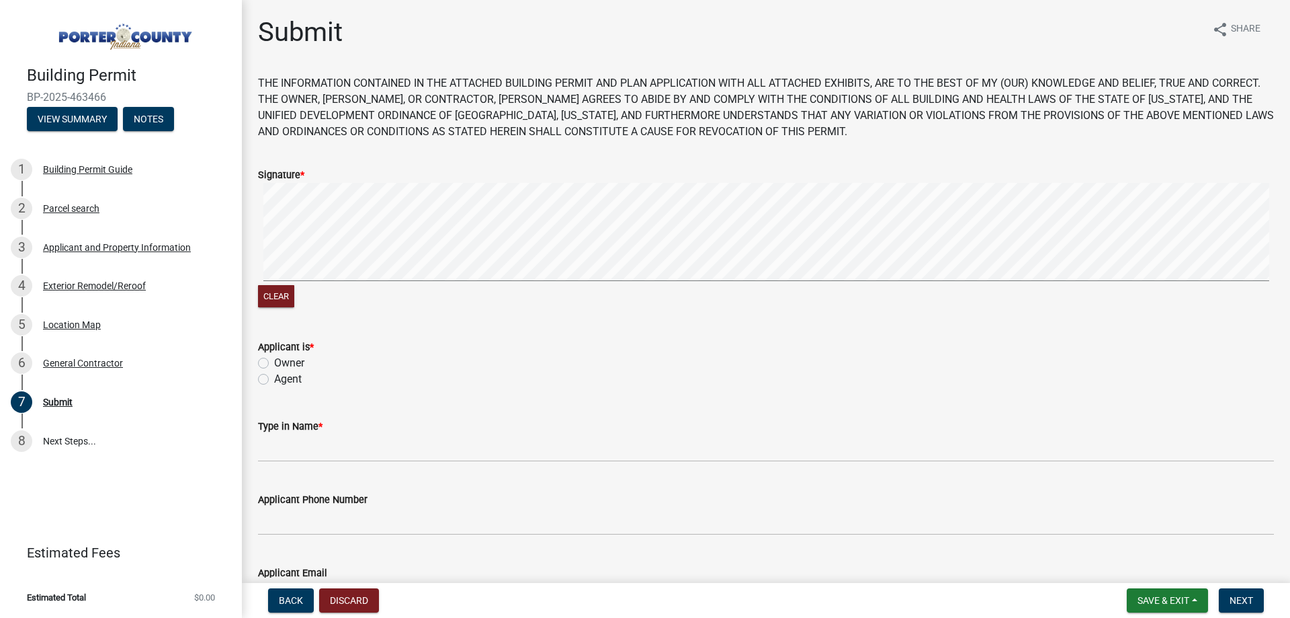
click at [285, 381] on label "Agent" at bounding box center [288, 379] width 28 height 16
click at [283, 380] on input "Agent" at bounding box center [278, 375] width 9 height 9
radio input "true"
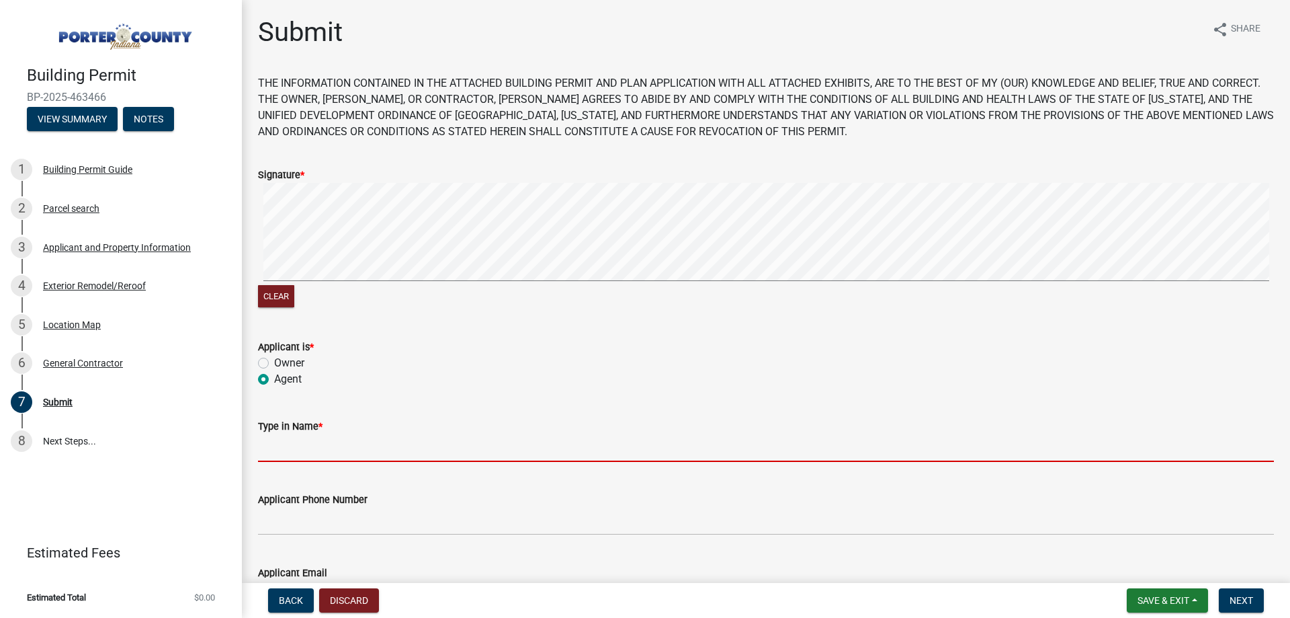
drag, startPoint x: 315, startPoint y: 444, endPoint x: 329, endPoint y: 462, distance: 22.6
click at [316, 444] on input "Type in Name *" at bounding box center [766, 448] width 1016 height 28
type input "[PERSON_NAME]"
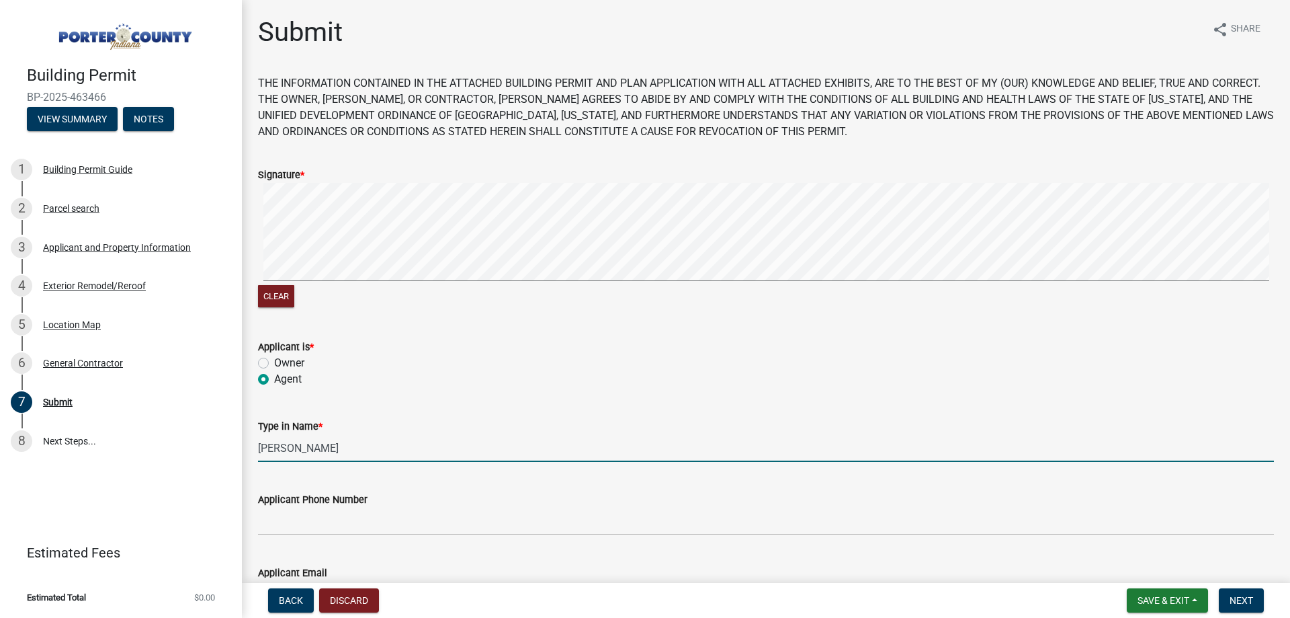
type input "[PERSON_NAME][EMAIL_ADDRESS][DOMAIN_NAME]"
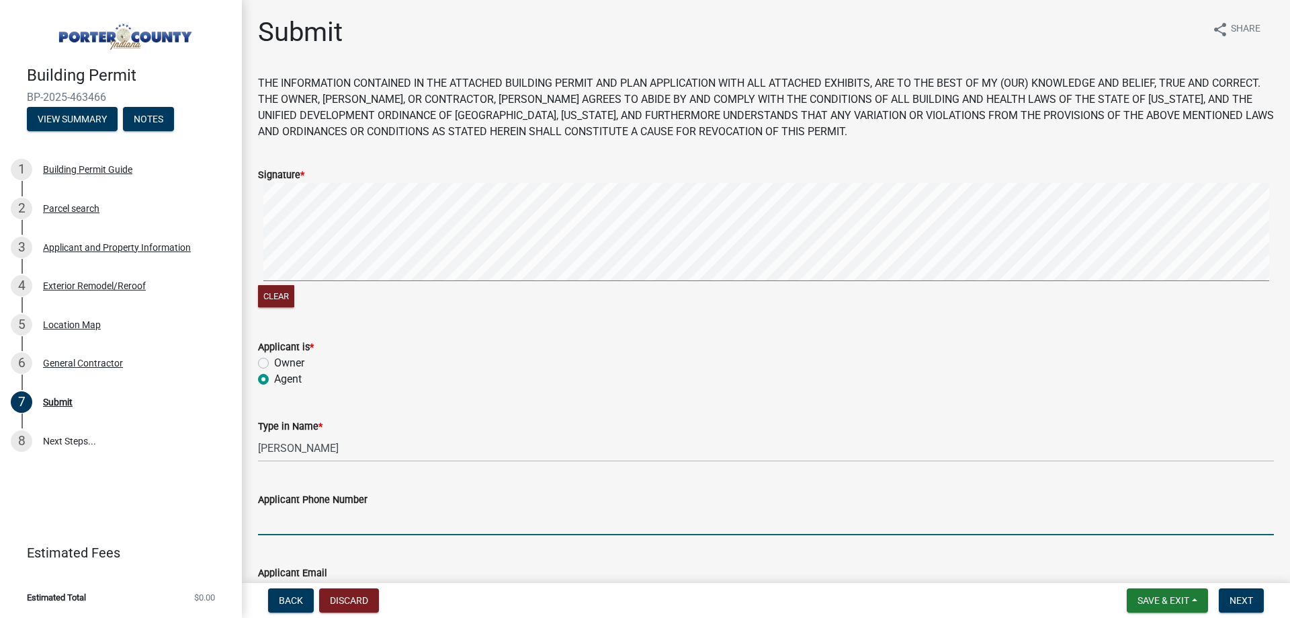
drag, startPoint x: 343, startPoint y: 511, endPoint x: 353, endPoint y: 534, distance: 25.3
click at [343, 512] on input "Applicant Phone Number" at bounding box center [766, 521] width 1016 height 28
type input "2193636151"
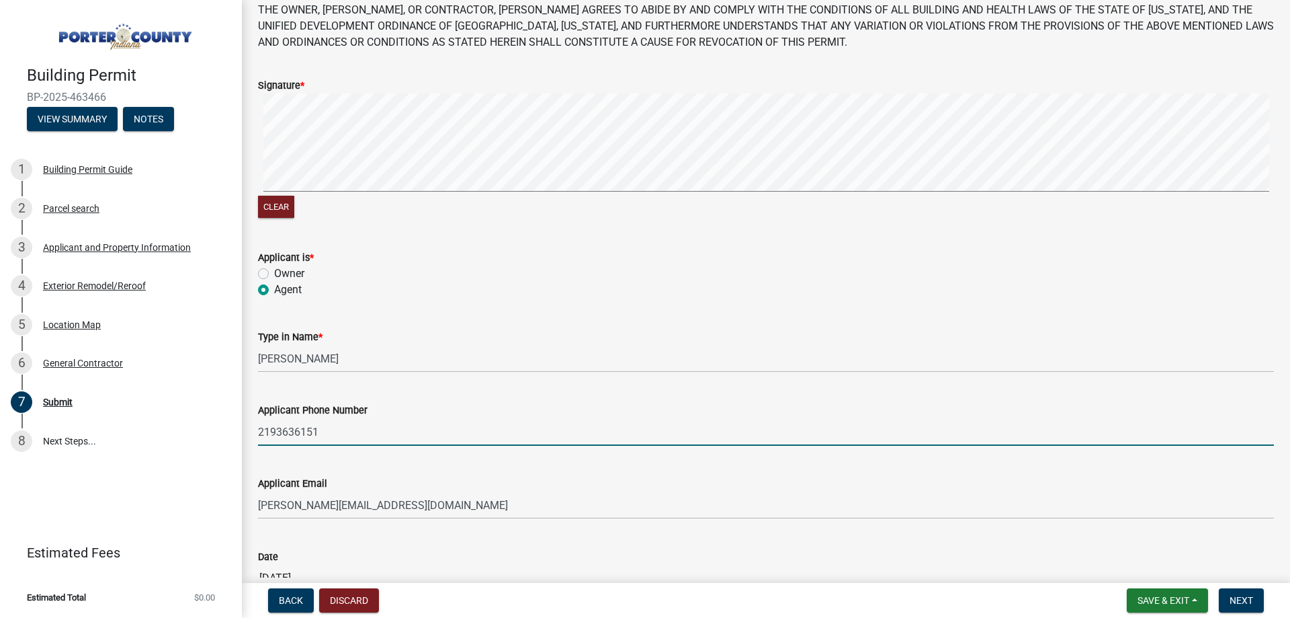
scroll to position [177, 0]
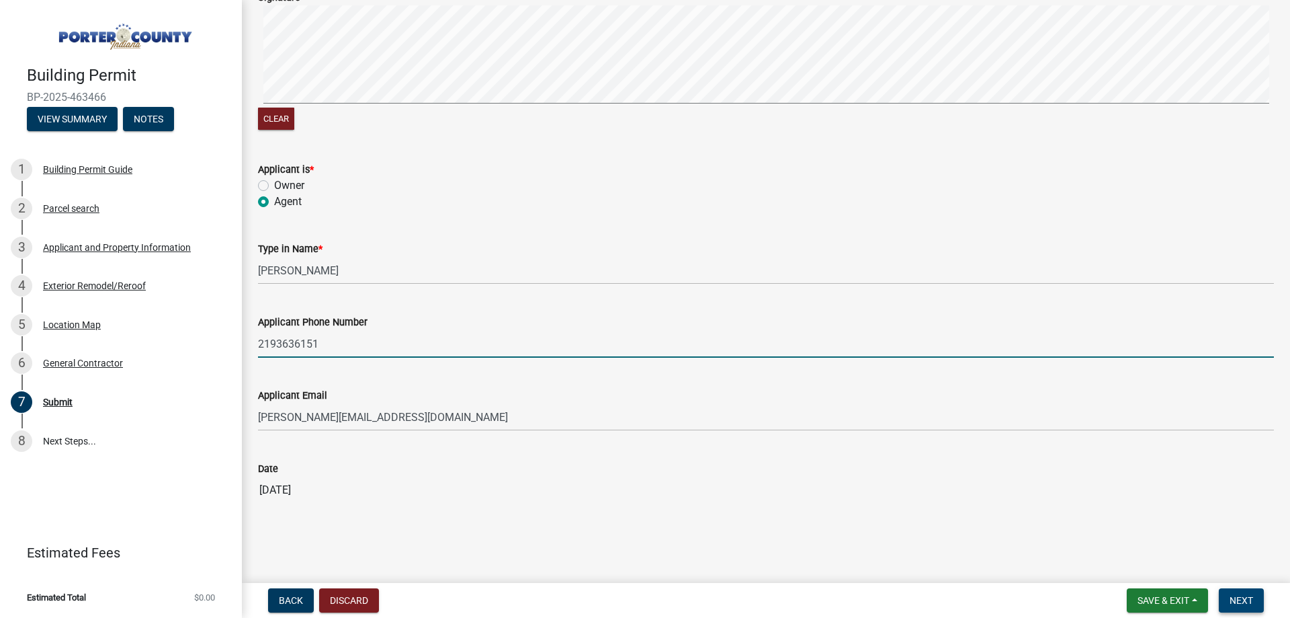
click at [1253, 593] on button "Next" at bounding box center [1241, 600] width 45 height 24
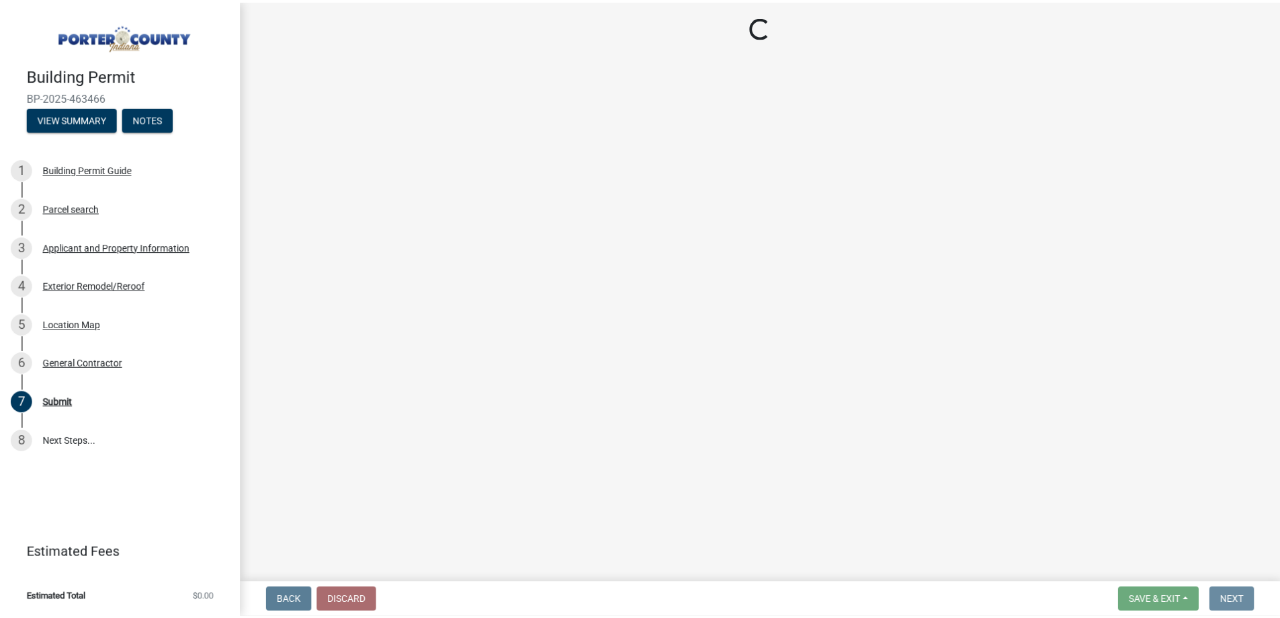
scroll to position [0, 0]
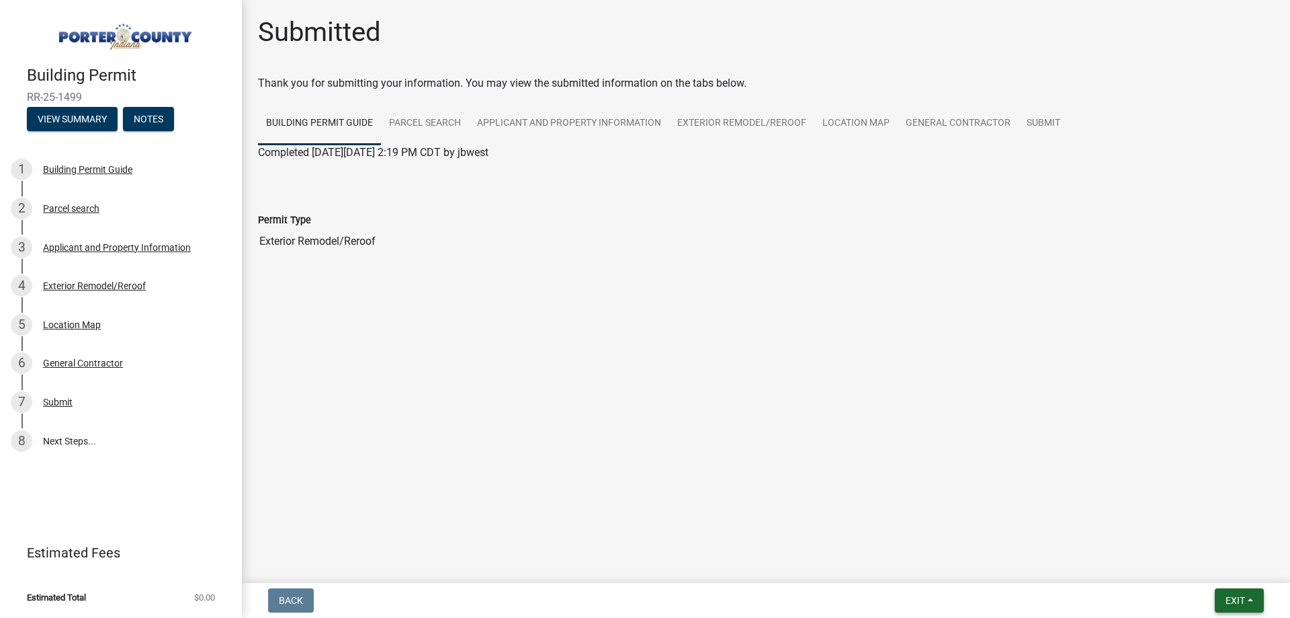
click at [1248, 608] on button "Exit" at bounding box center [1239, 600] width 49 height 24
click at [1205, 569] on button "Save & Exit" at bounding box center [1211, 565] width 108 height 32
